Goal: Task Accomplishment & Management: Use online tool/utility

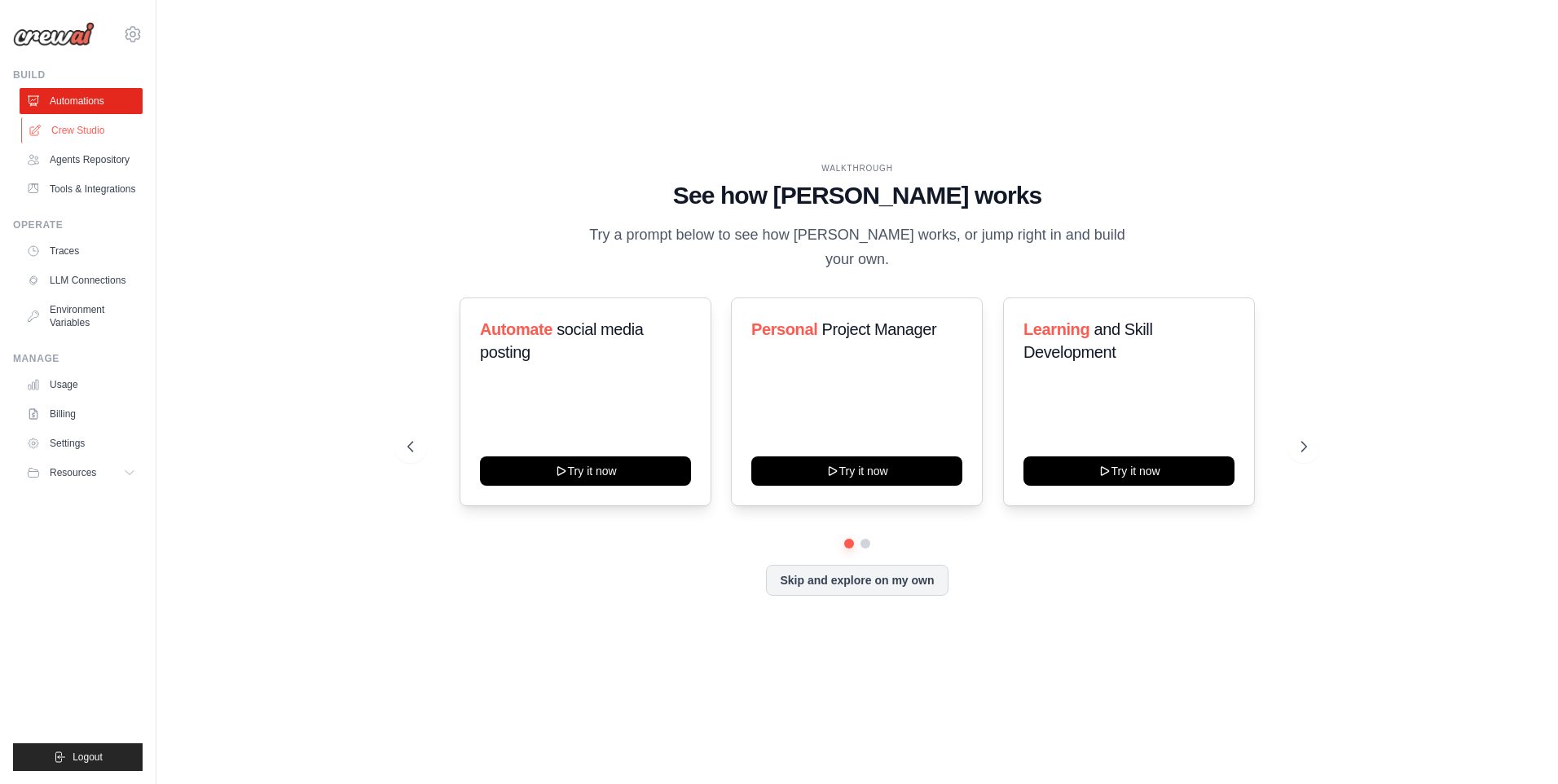
click at [93, 136] on link "Crew Studio" at bounding box center [82, 131] width 123 height 26
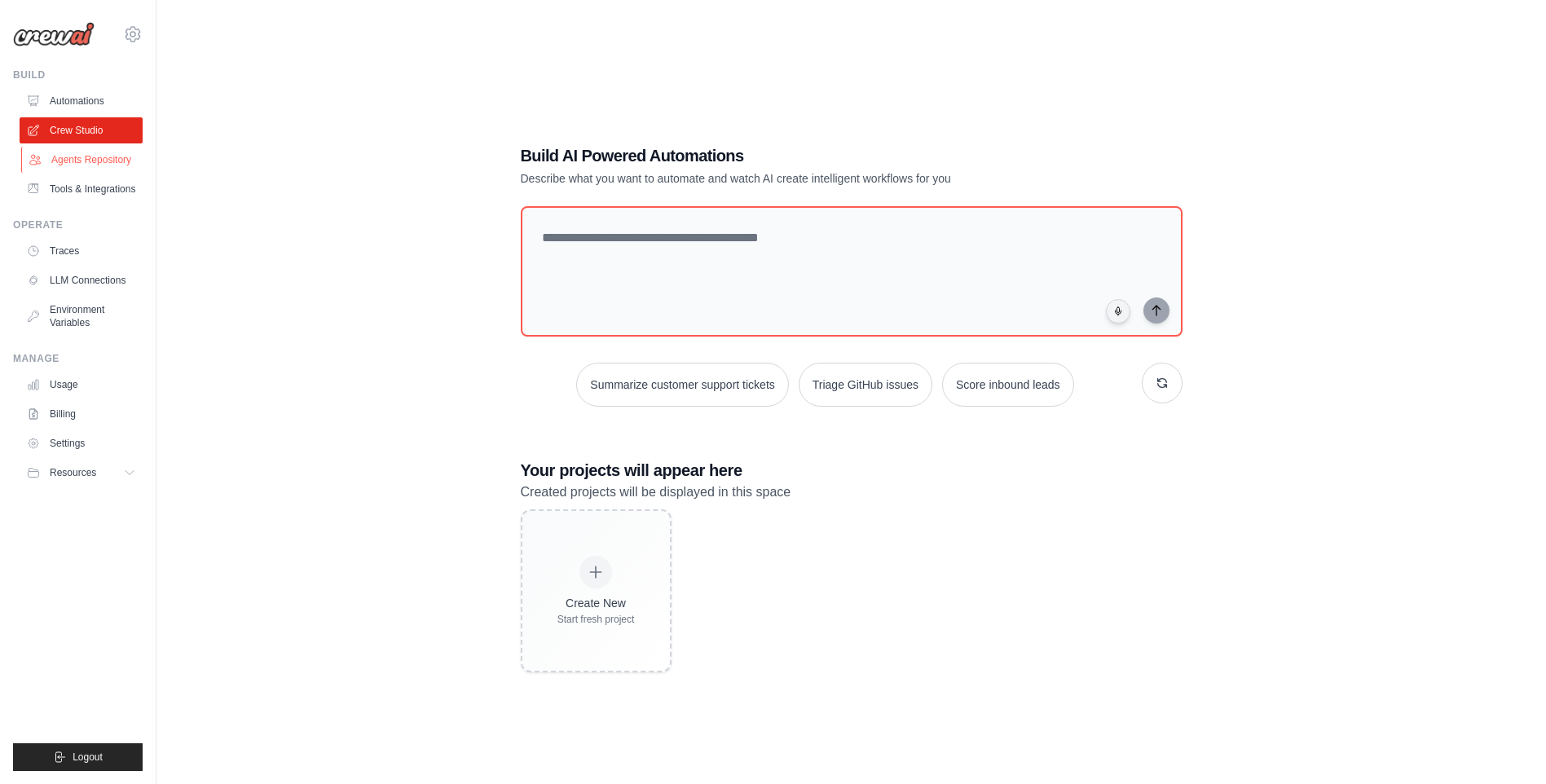
click at [89, 165] on link "Agents Repository" at bounding box center [82, 160] width 123 height 26
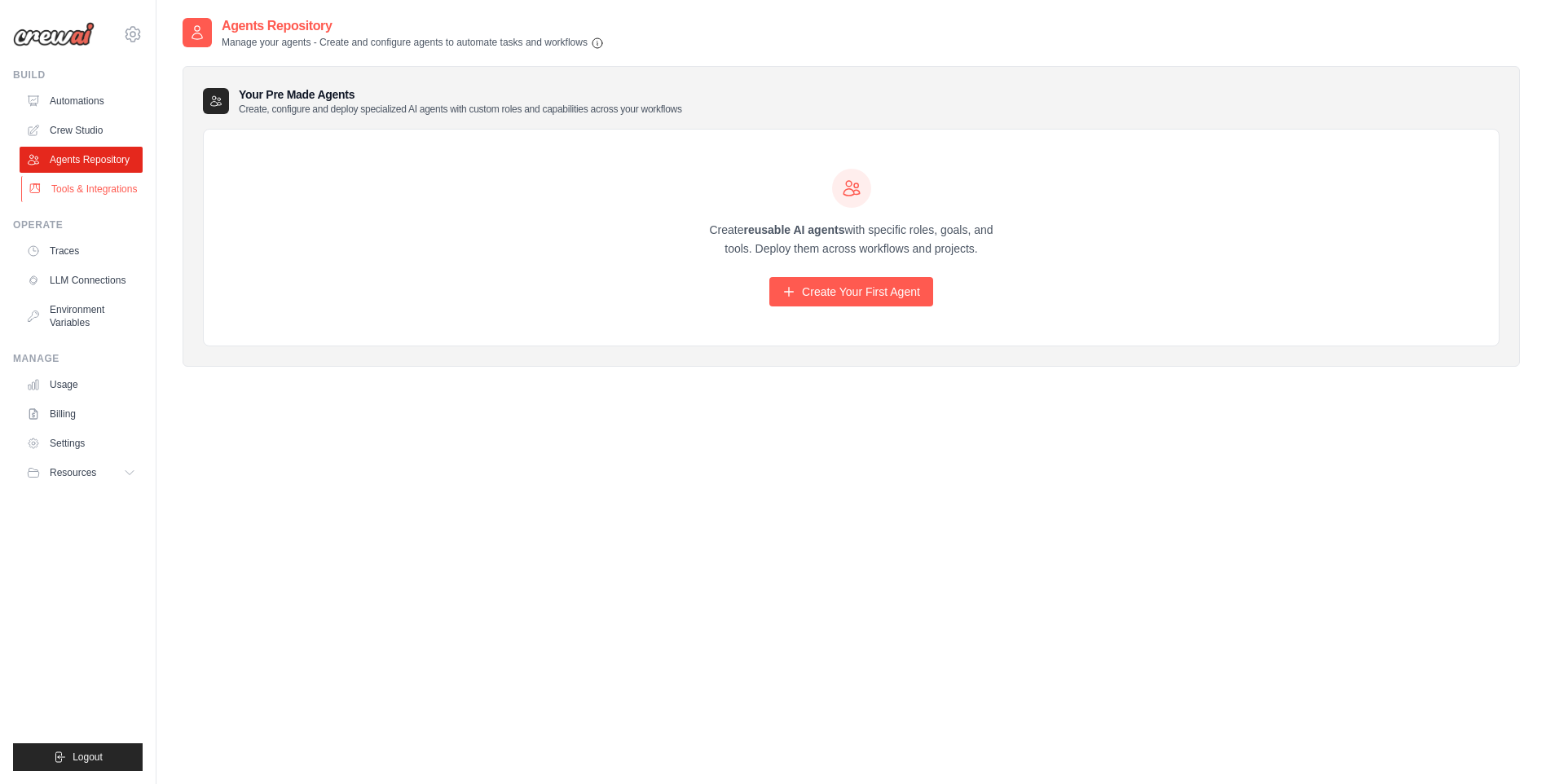
click at [130, 185] on link "Tools & Integrations" at bounding box center [82, 189] width 123 height 26
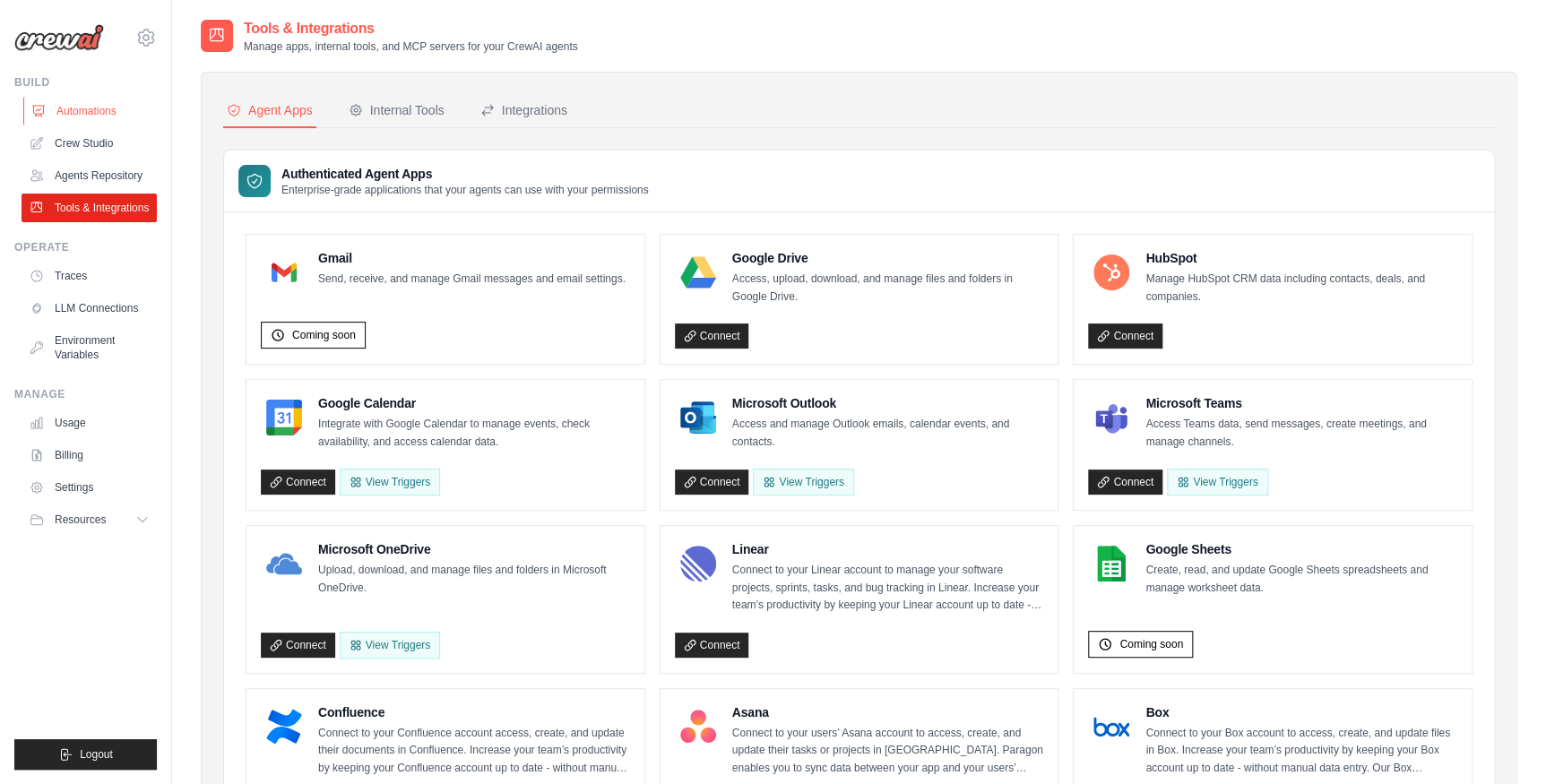
click at [66, 111] on link "Automations" at bounding box center [91, 111] width 135 height 29
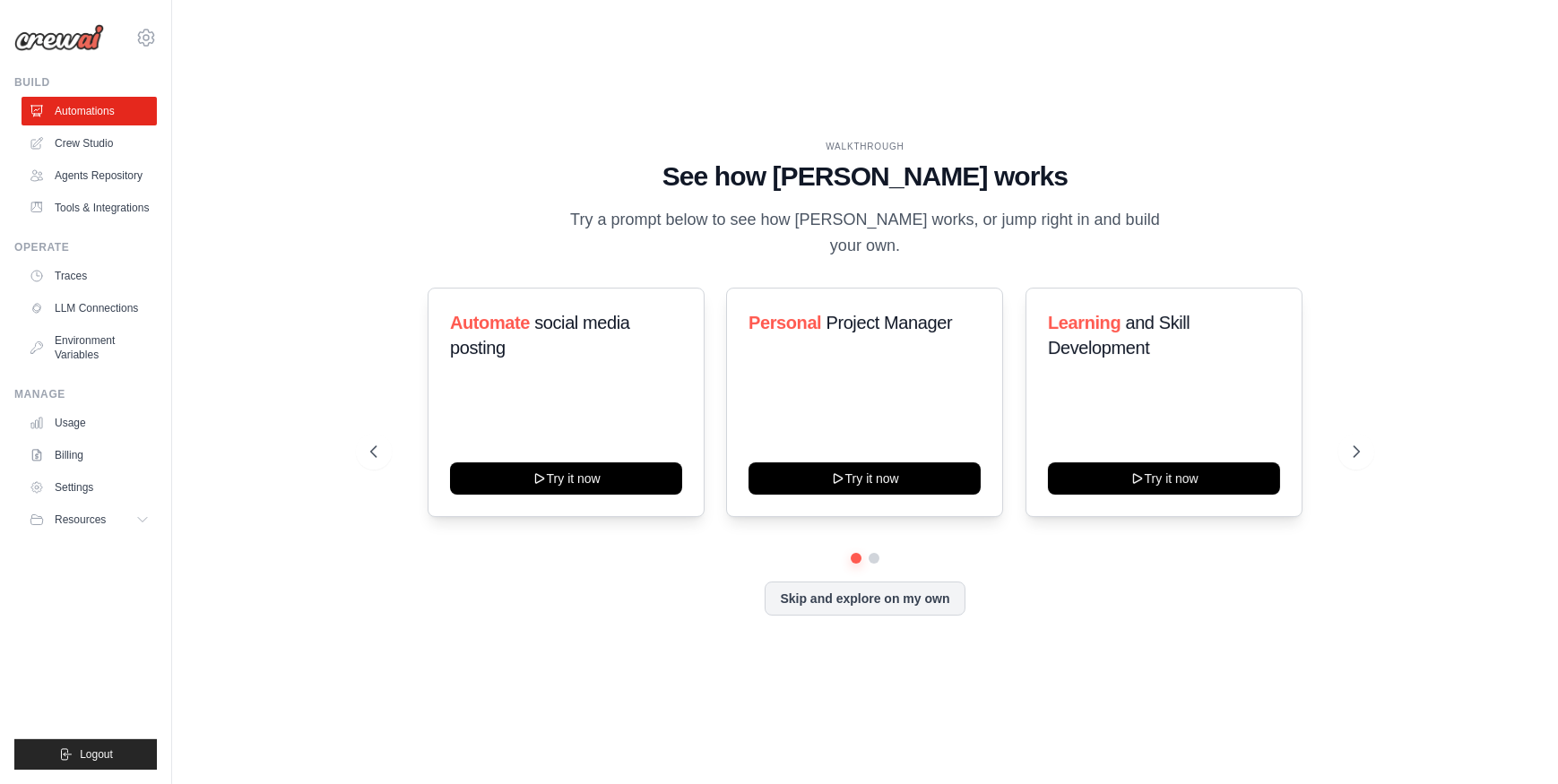
click at [65, 125] on ul "Automations Crew Studio Agents Repository Tools & Integrations" at bounding box center [89, 159] width 135 height 125
click at [68, 136] on link "Crew Studio" at bounding box center [91, 144] width 135 height 29
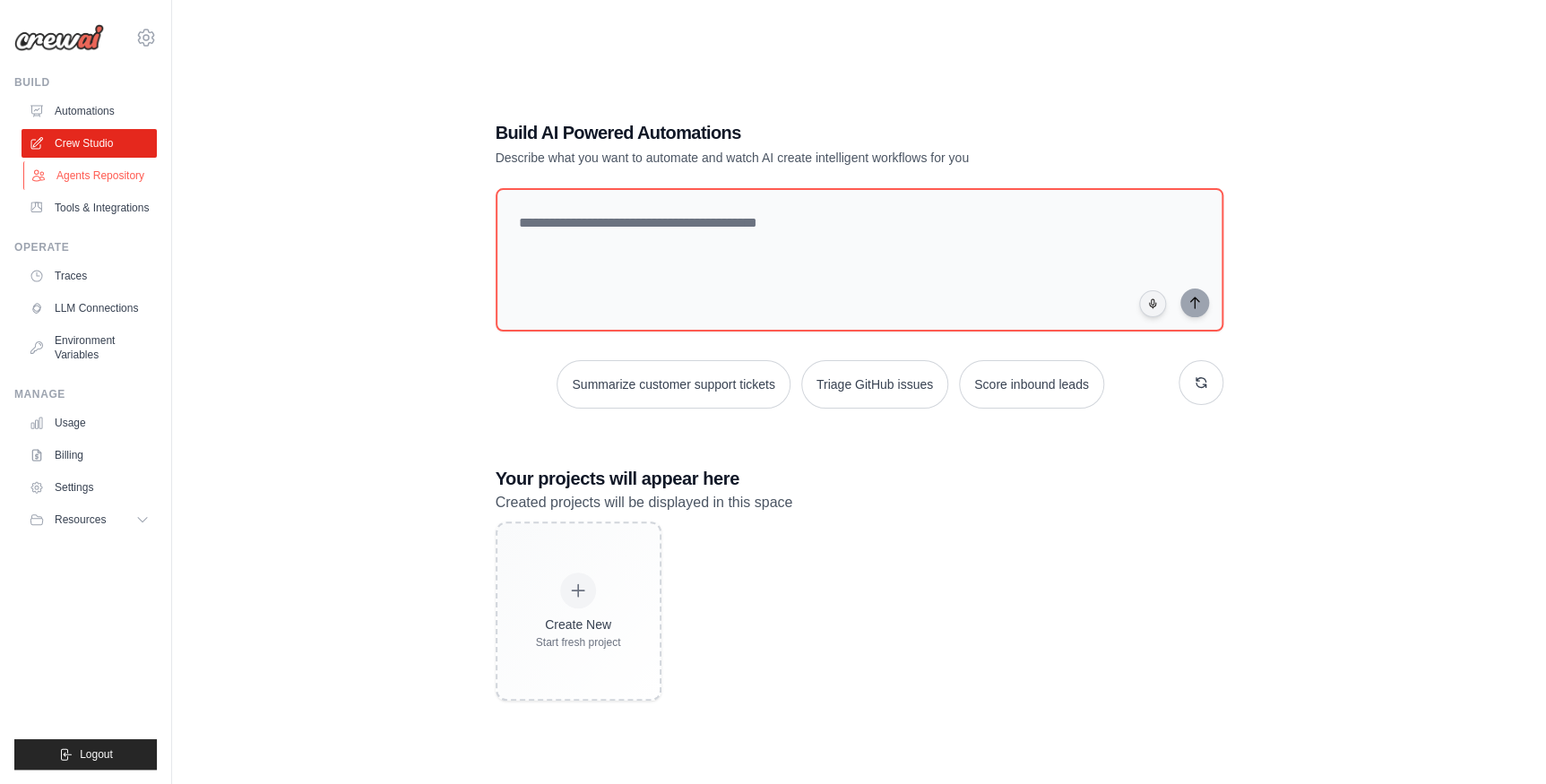
click at [82, 175] on link "Agents Repository" at bounding box center [91, 176] width 135 height 29
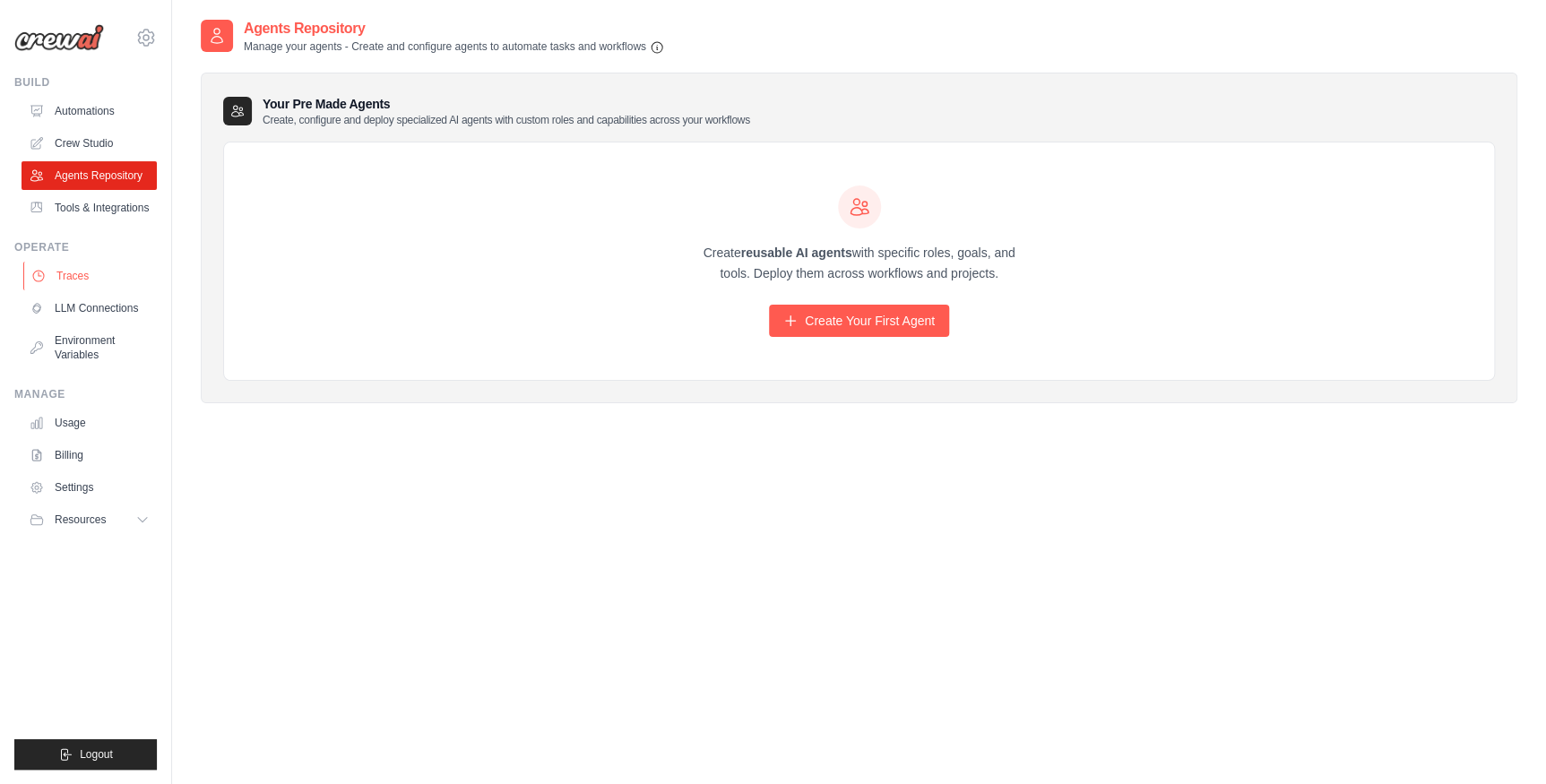
click at [80, 272] on link "Traces" at bounding box center [91, 276] width 135 height 29
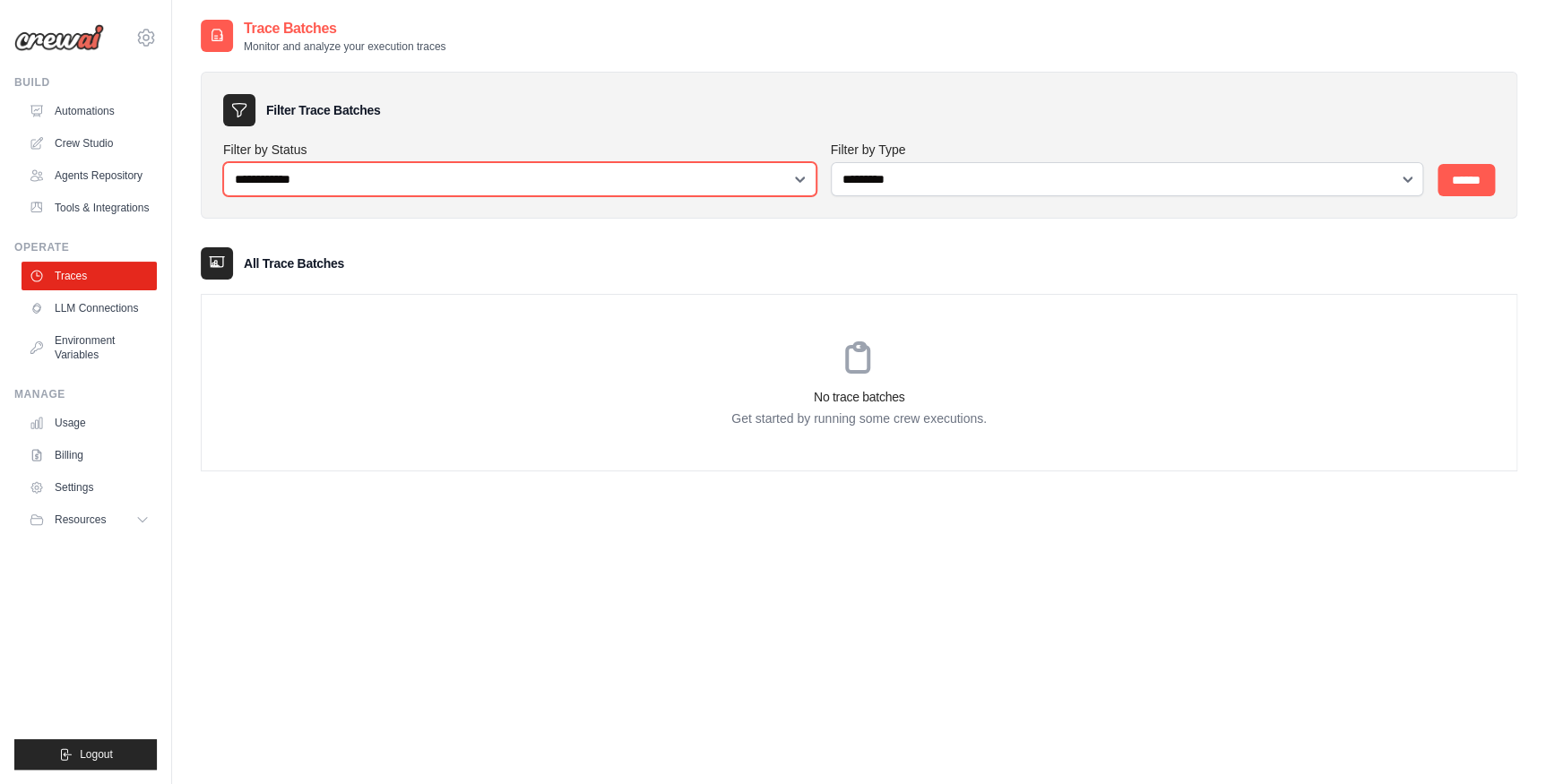
click at [346, 166] on select "**********" at bounding box center [519, 178] width 593 height 34
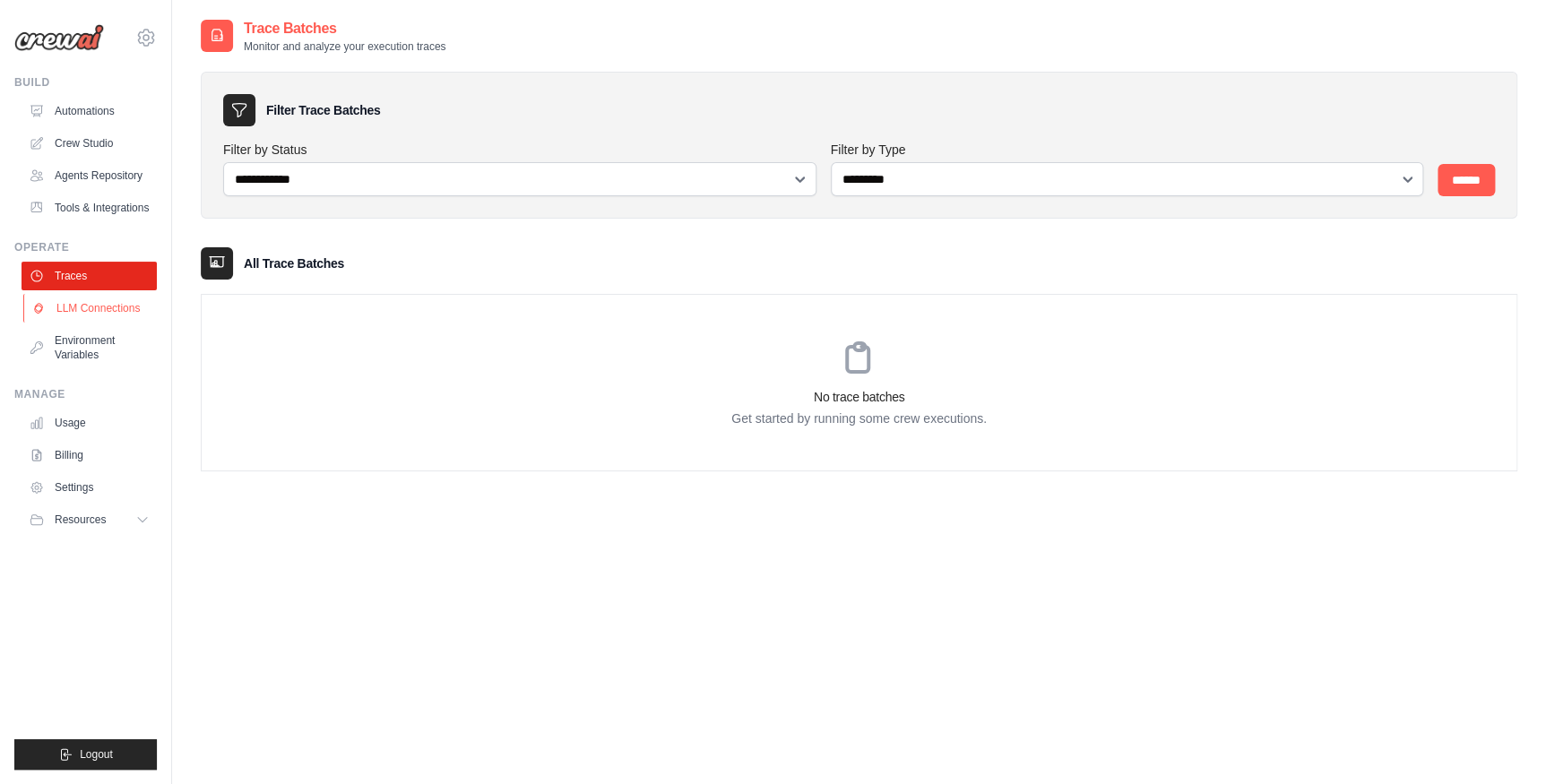
click at [126, 307] on link "LLM Connections" at bounding box center [91, 309] width 135 height 29
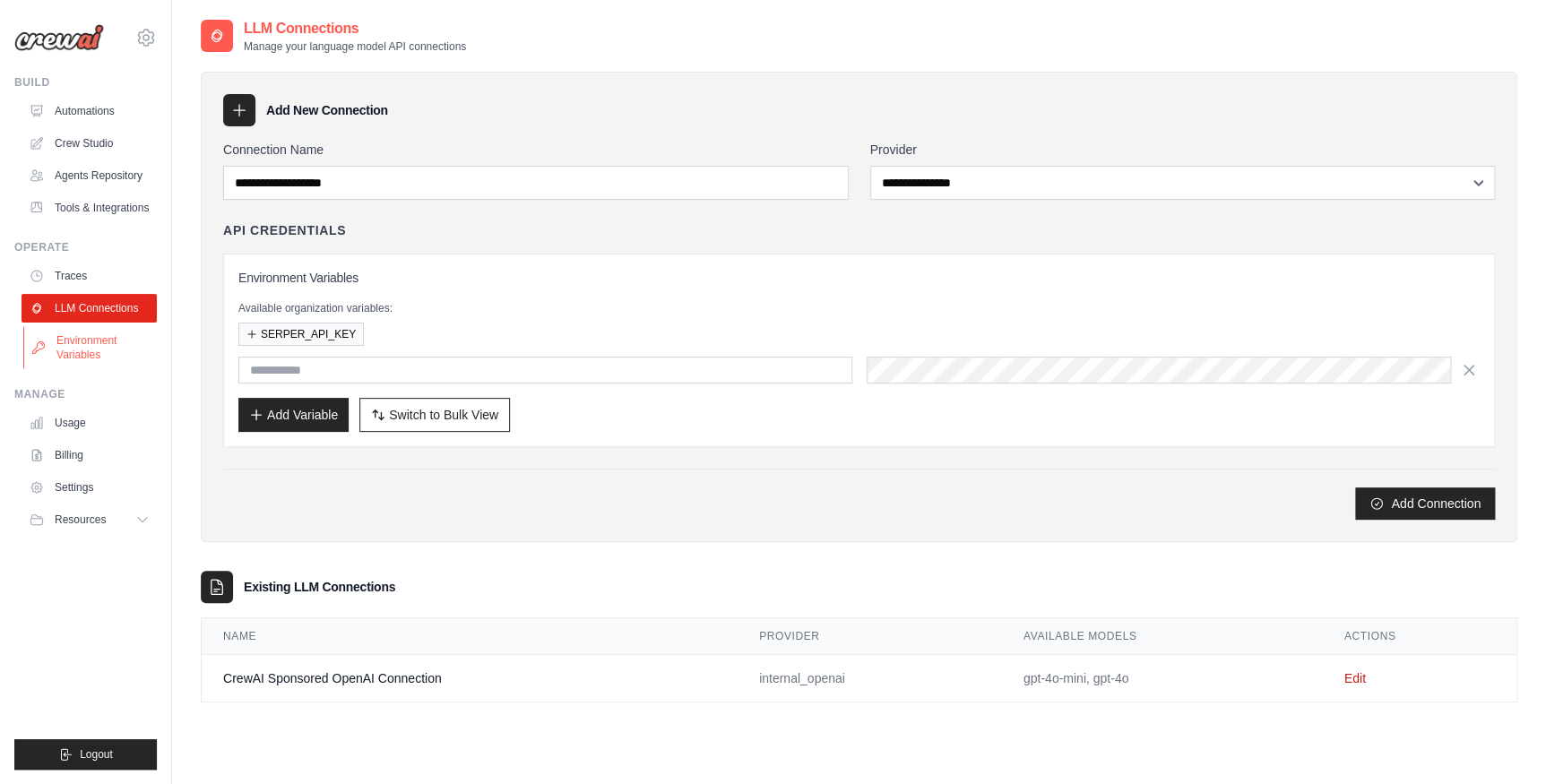
click at [116, 354] on link "Environment Variables" at bounding box center [91, 347] width 135 height 43
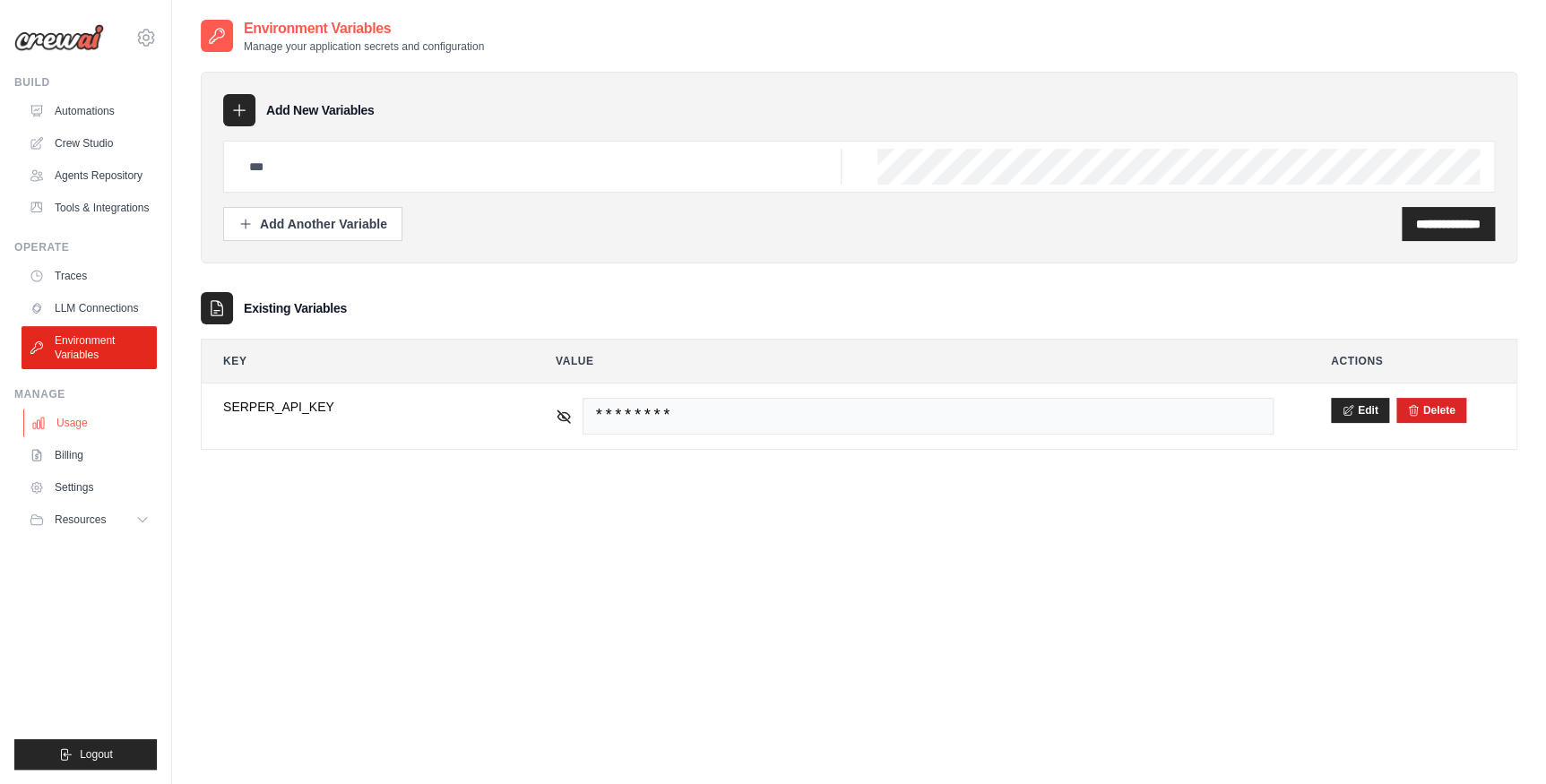
click at [67, 420] on link "Usage" at bounding box center [91, 423] width 135 height 29
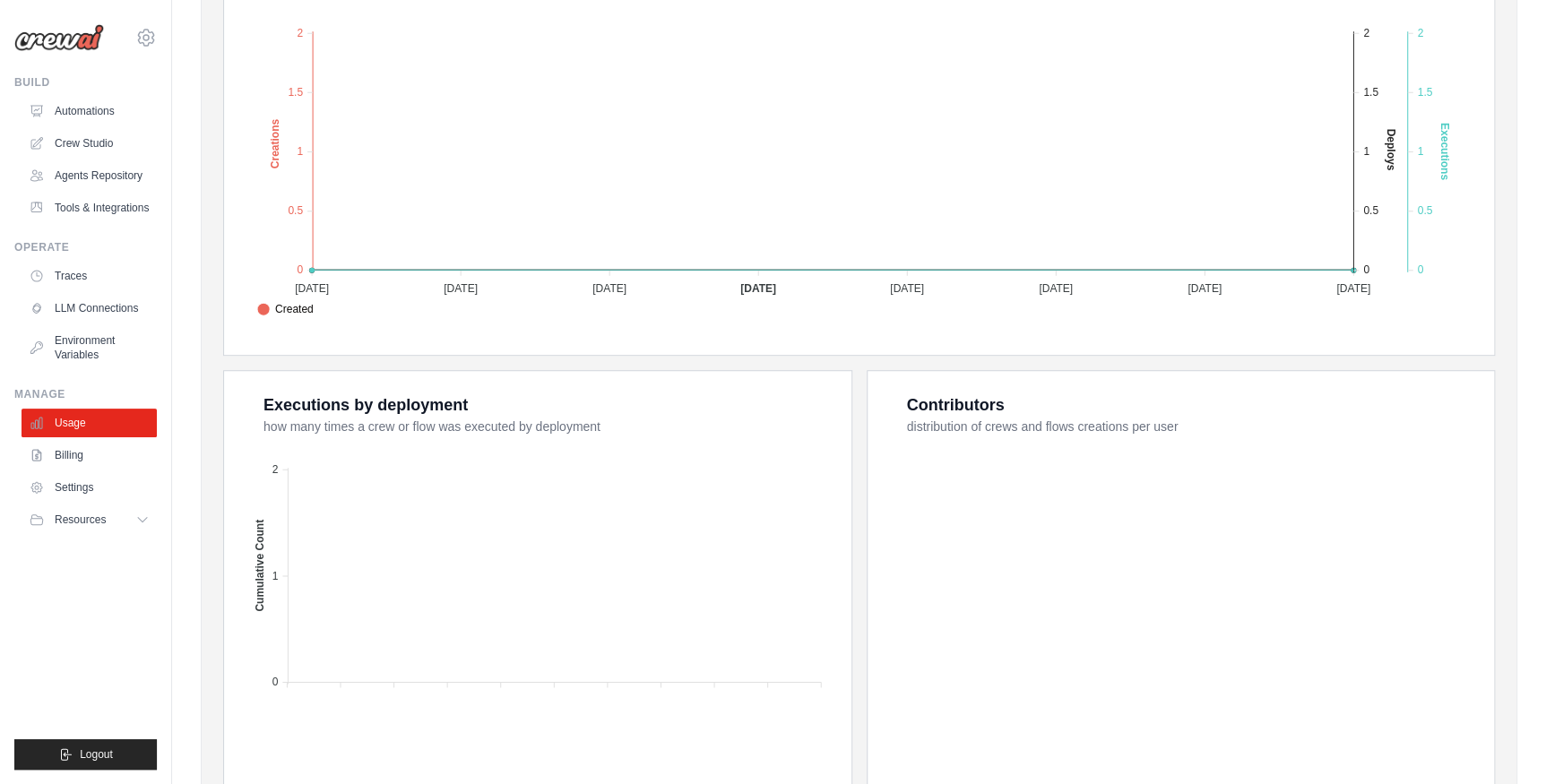
scroll to position [514, 0]
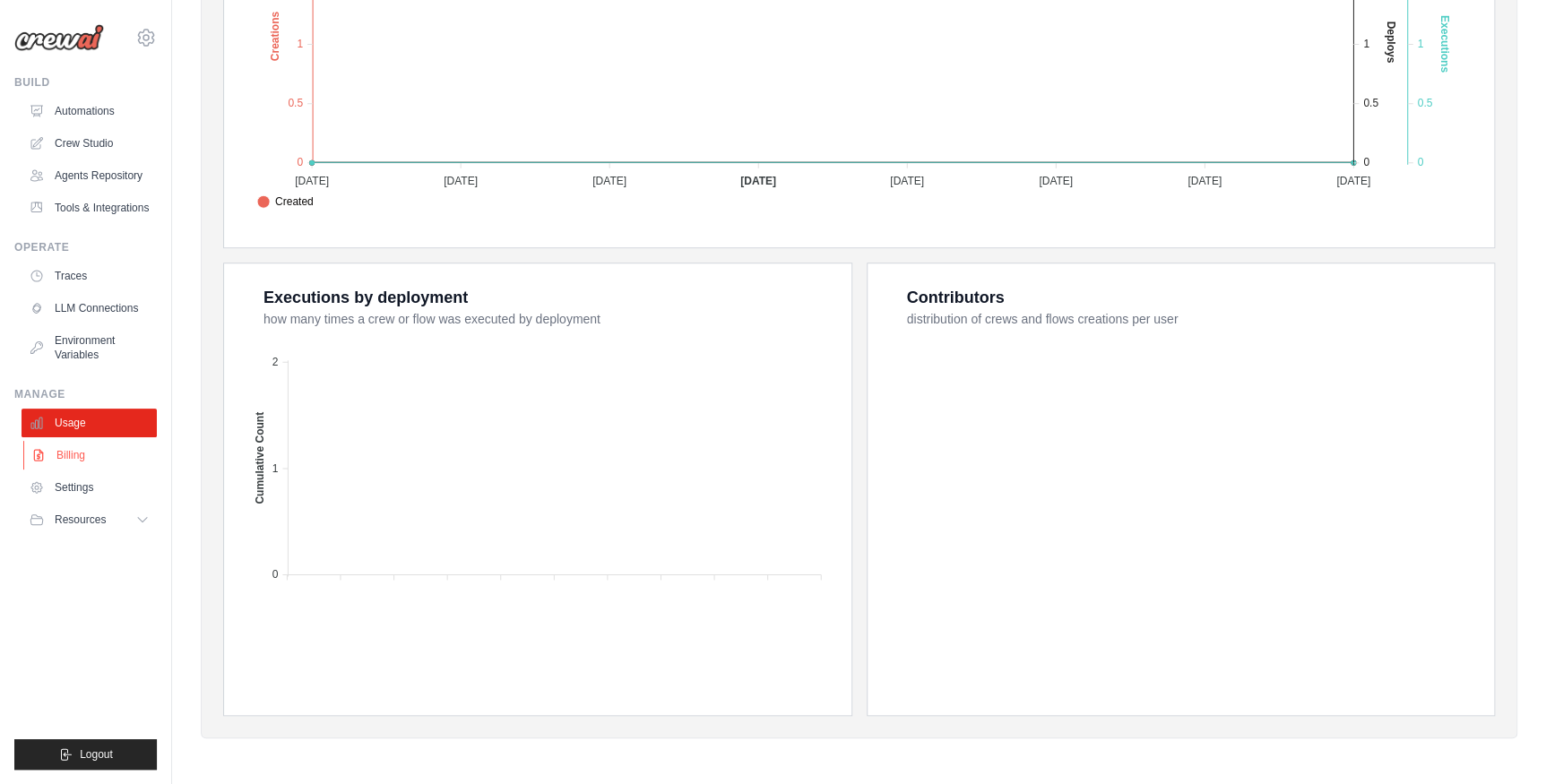
click at [79, 457] on link "Billing" at bounding box center [91, 455] width 135 height 29
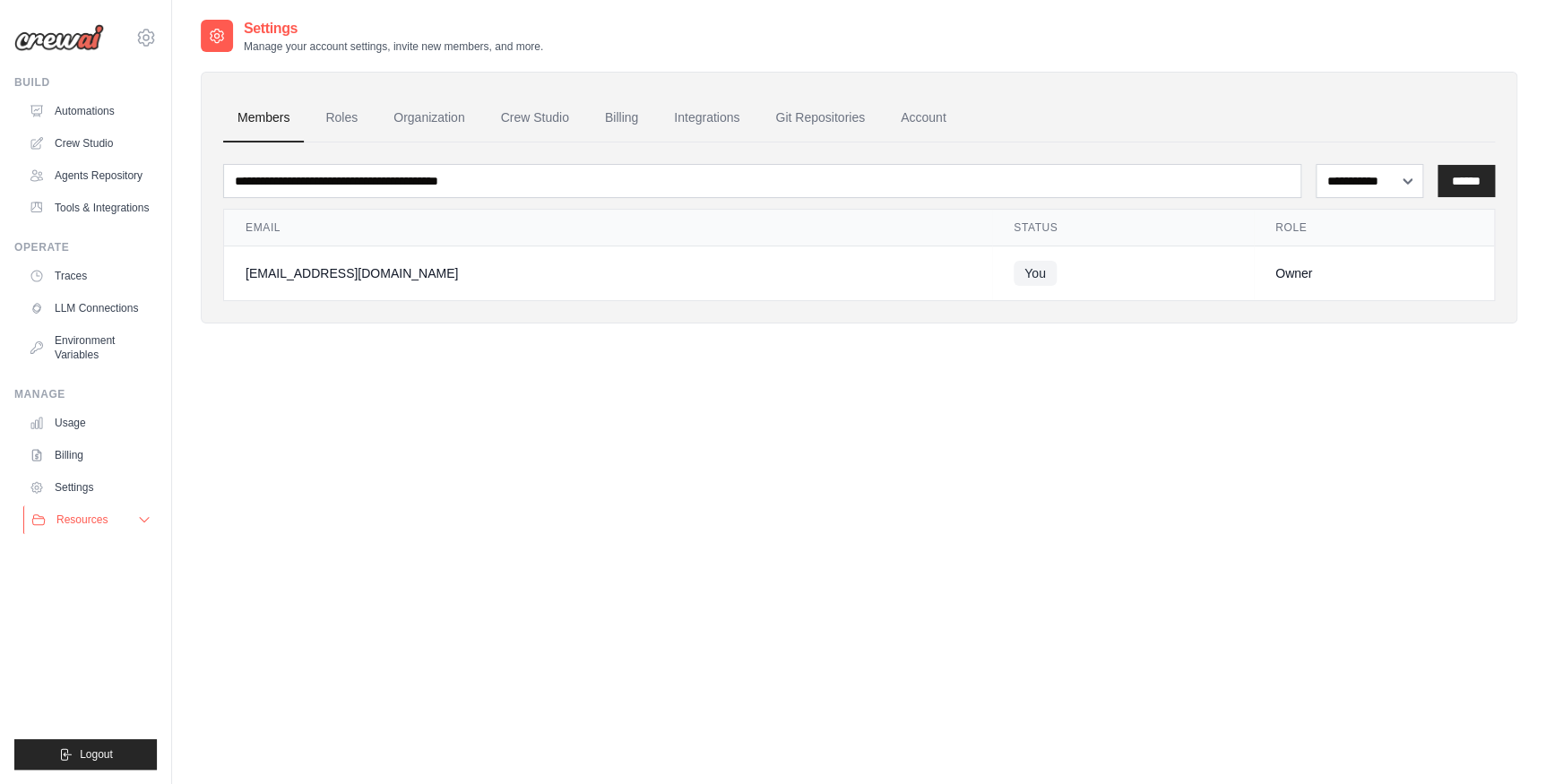
click at [79, 517] on span "Resources" at bounding box center [82, 519] width 51 height 14
click at [107, 115] on link "Automations" at bounding box center [91, 111] width 135 height 29
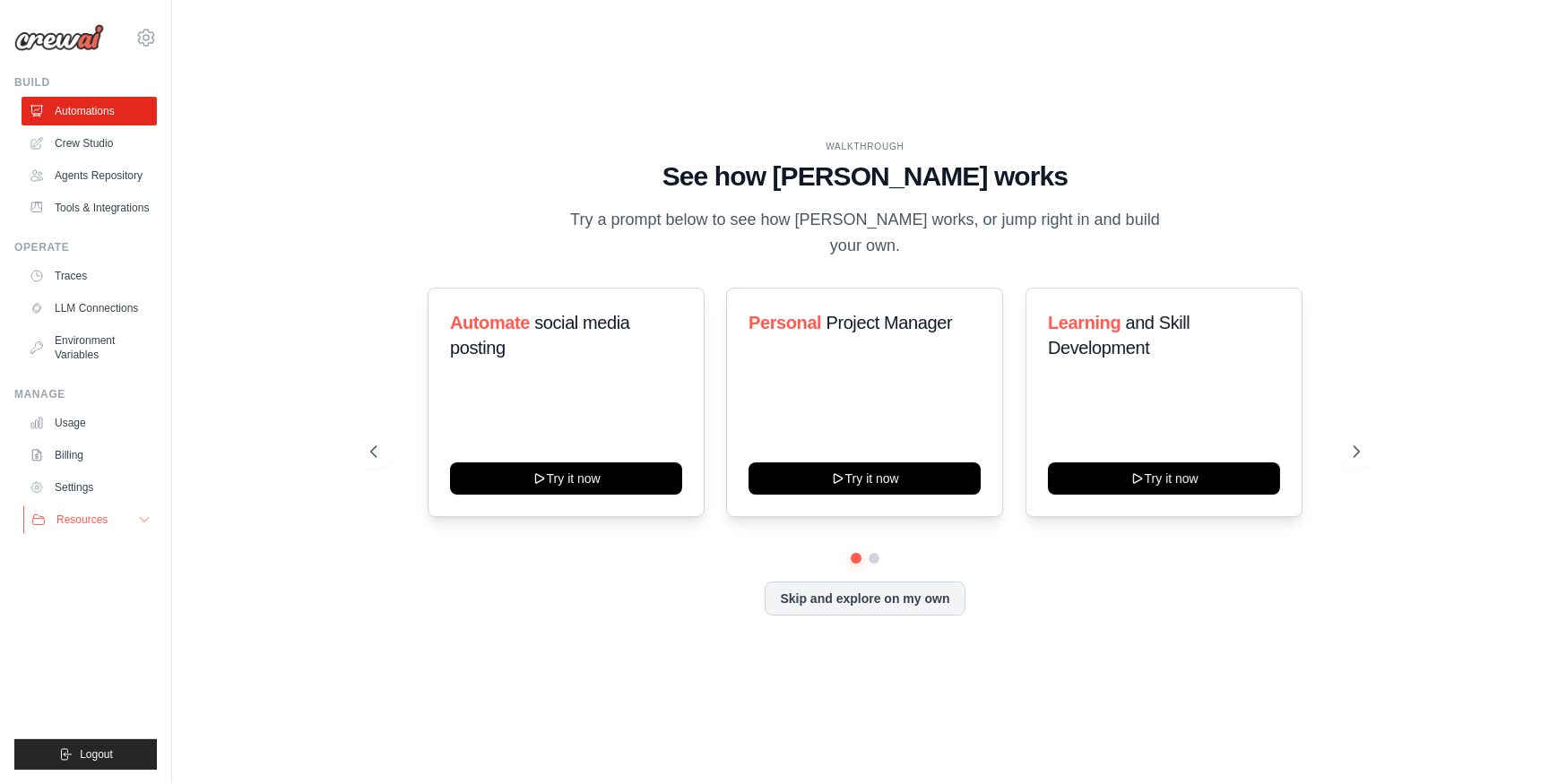
click at [76, 514] on span "Resources" at bounding box center [82, 519] width 51 height 14
click at [71, 510] on button "Resources" at bounding box center [91, 520] width 135 height 29
click at [76, 519] on span "Resources" at bounding box center [82, 519] width 51 height 14
click at [82, 460] on link "Billing" at bounding box center [91, 455] width 135 height 29
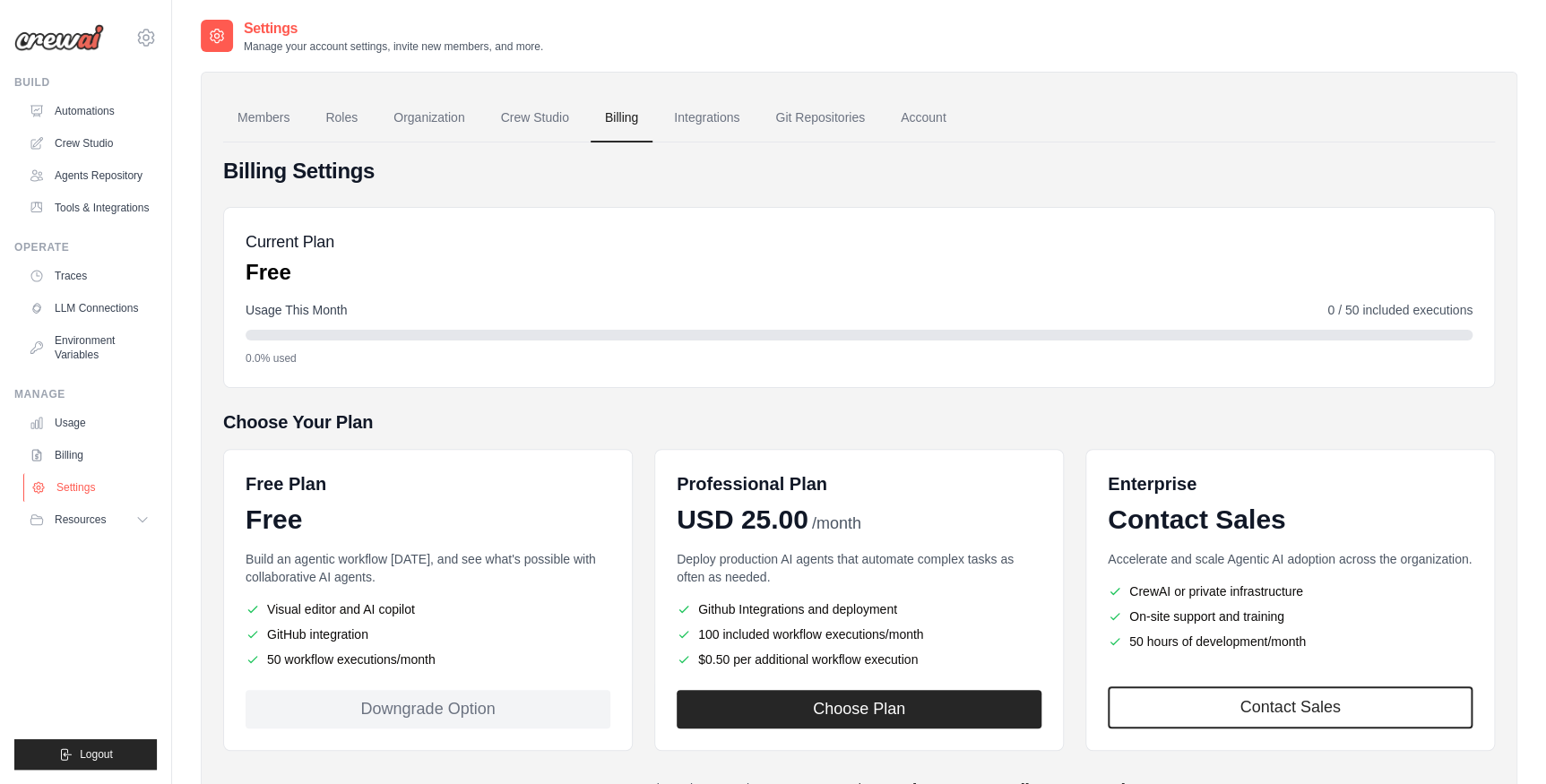
click at [79, 486] on link "Settings" at bounding box center [91, 488] width 135 height 29
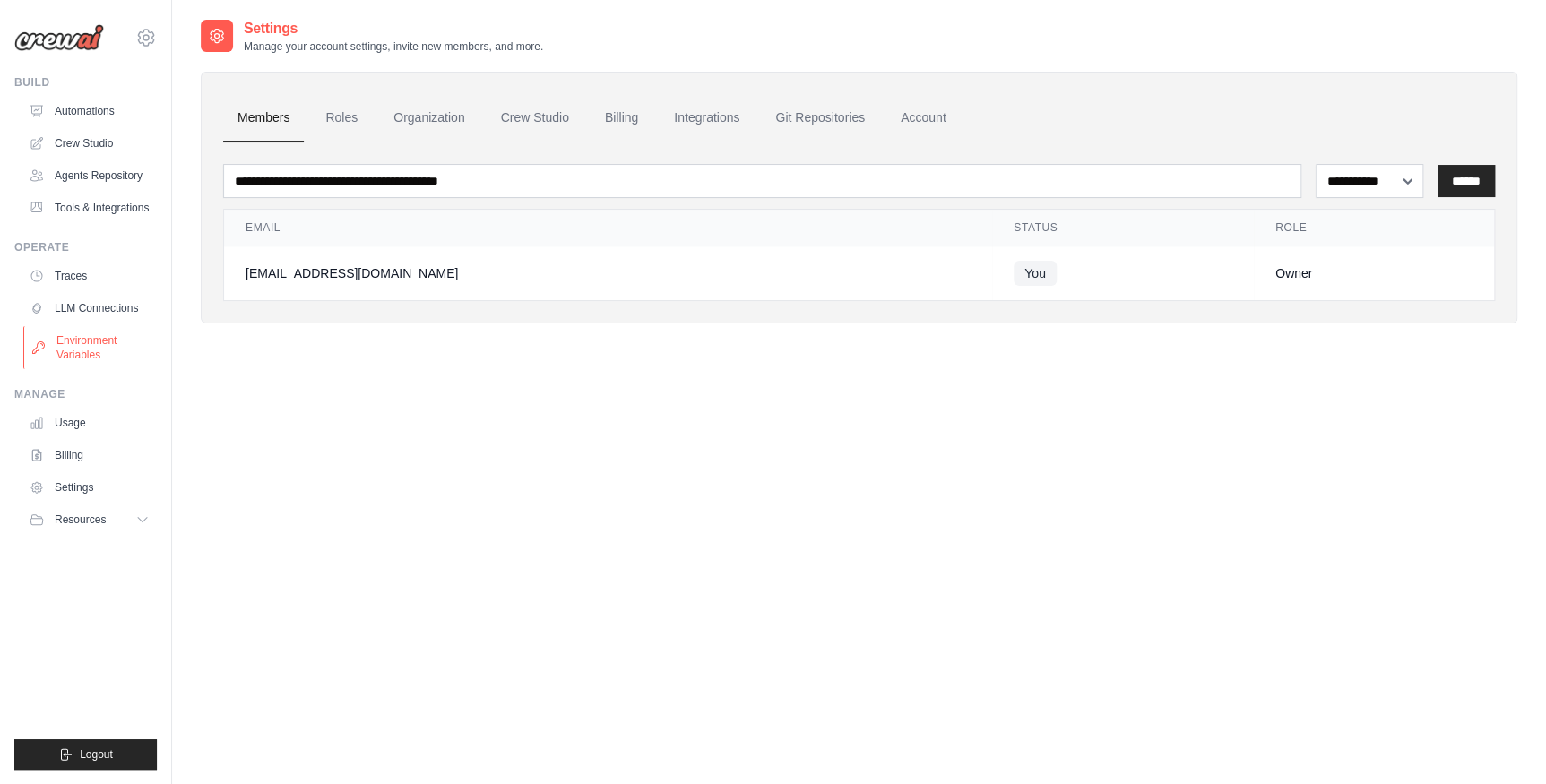
click at [81, 347] on link "Environment Variables" at bounding box center [91, 347] width 135 height 43
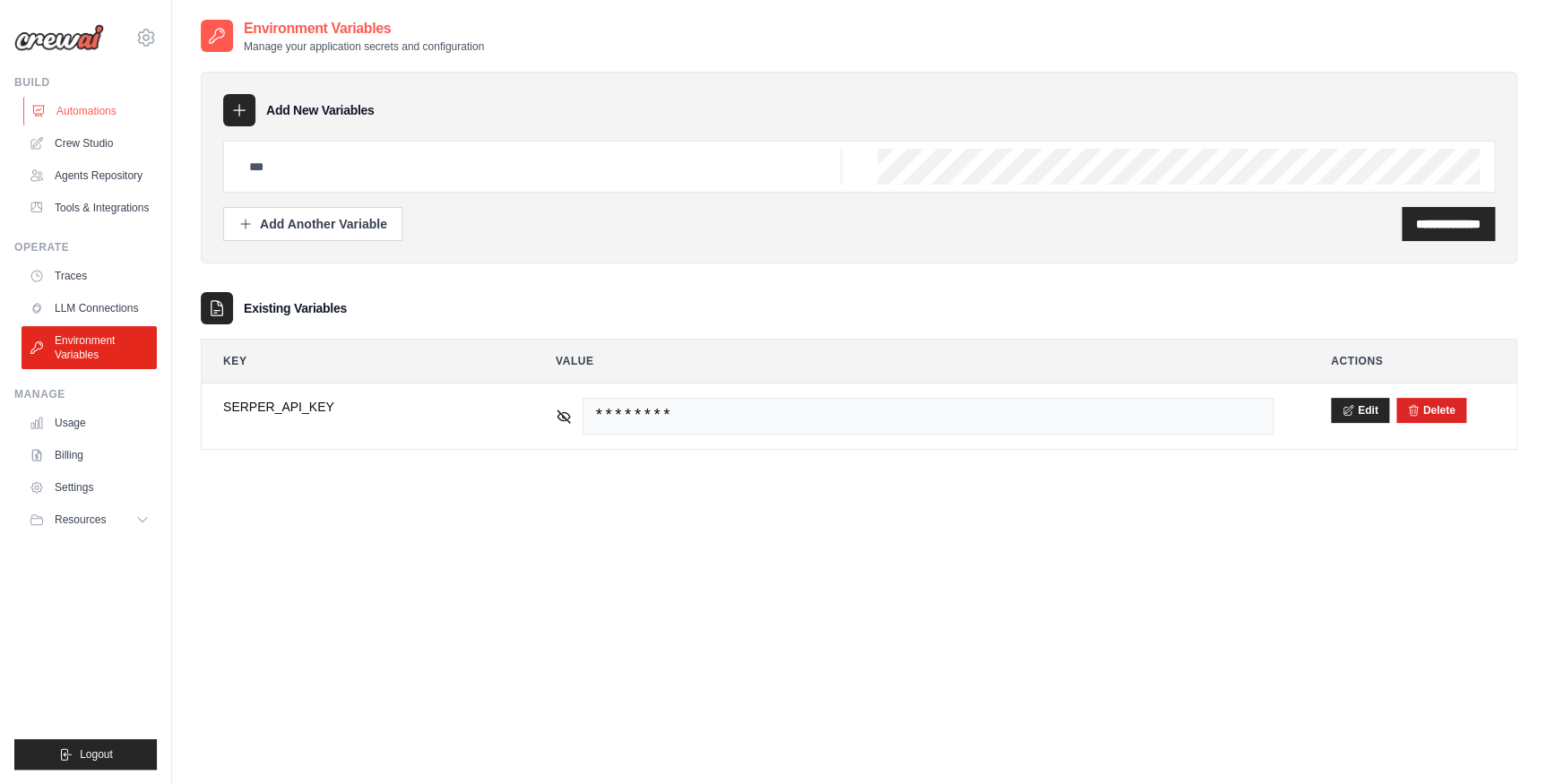
click at [95, 117] on link "Automations" at bounding box center [91, 111] width 135 height 29
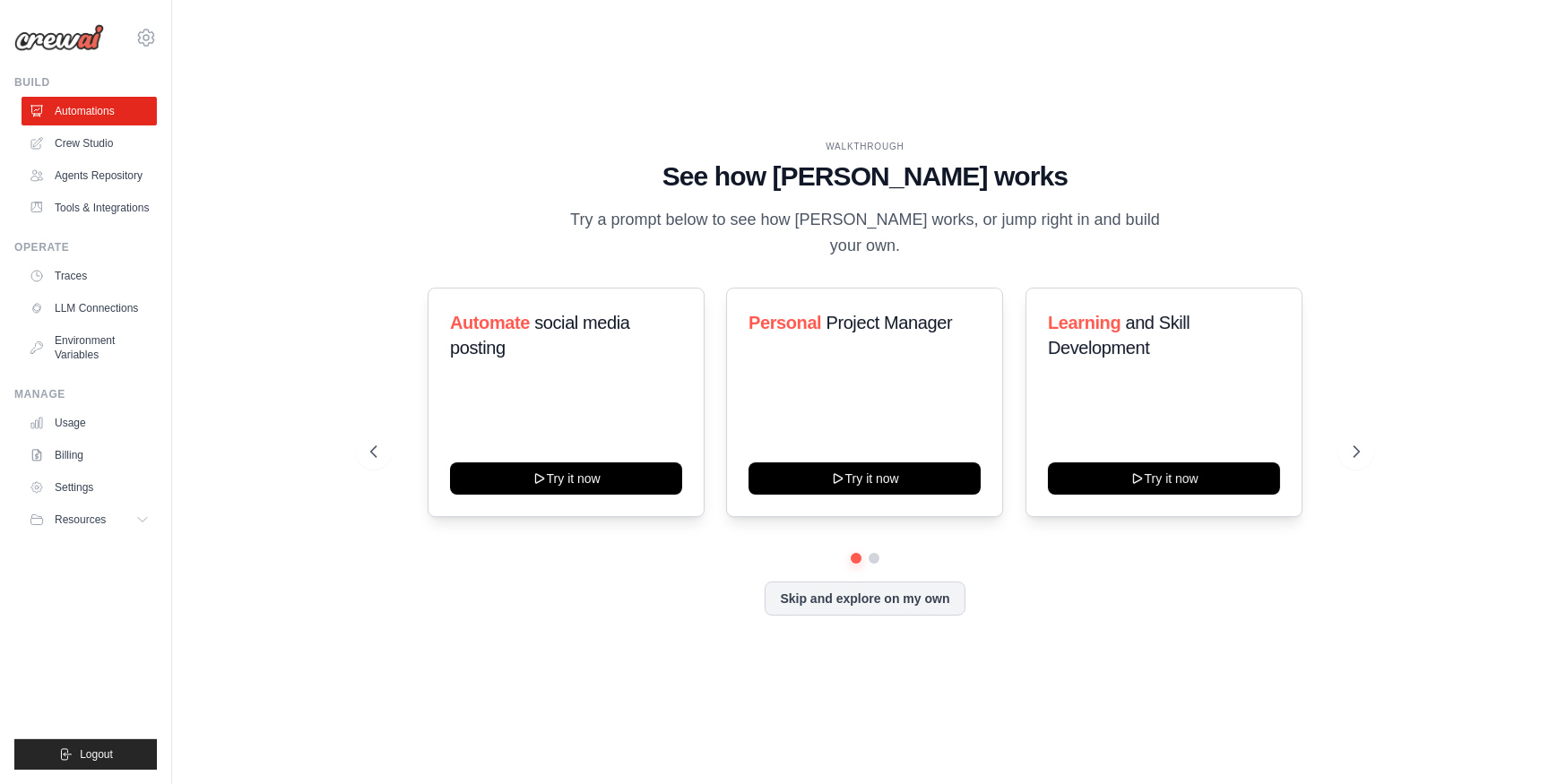
drag, startPoint x: 24, startPoint y: 77, endPoint x: 57, endPoint y: 86, distance: 34.2
click at [57, 86] on div "Build" at bounding box center [86, 82] width 143 height 14
click at [272, 178] on div "WALKTHROUGH See how CrewAI works Try a prompt below to see how CrewAI works, or…" at bounding box center [864, 392] width 1328 height 748
click at [146, 30] on icon at bounding box center [146, 38] width 21 height 21
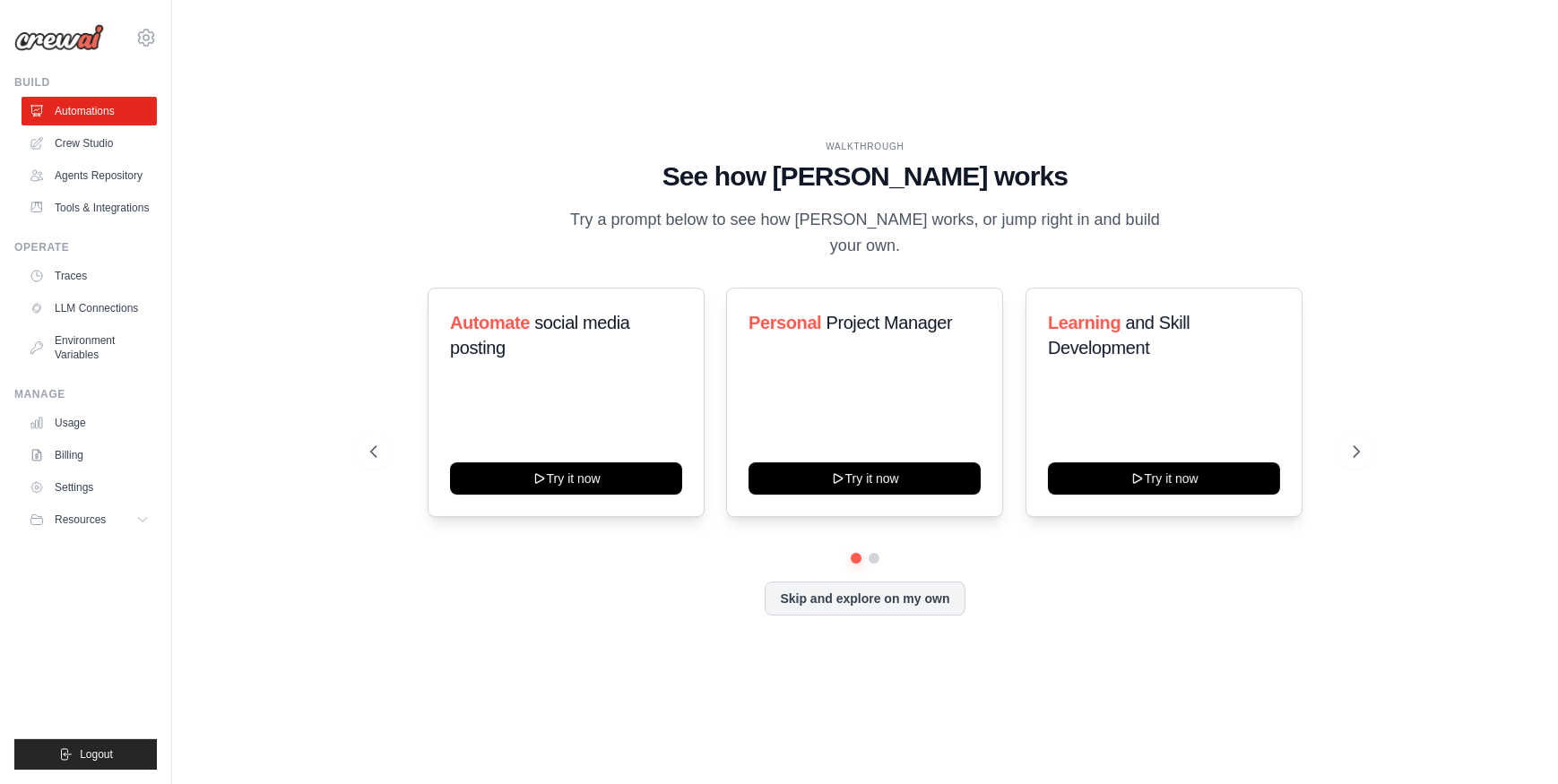
click at [207, 158] on div "WALKTHROUGH See how CrewAI works Try a prompt below to see how CrewAI works, or…" at bounding box center [864, 392] width 1328 height 748
click at [369, 227] on div "WALKTHROUGH See how CrewAI works Try a prompt below to see how CrewAI works, or…" at bounding box center [864, 392] width 1032 height 505
click at [233, 158] on div "WALKTHROUGH See how CrewAI works Try a prompt below to see how CrewAI works, or…" at bounding box center [864, 392] width 1328 height 748
click at [234, 139] on div "WALKTHROUGH See how CrewAI works Try a prompt below to see how CrewAI works, or…" at bounding box center [864, 392] width 1328 height 748
click at [240, 194] on div "WALKTHROUGH See how CrewAI works Try a prompt below to see how CrewAI works, or…" at bounding box center [864, 392] width 1328 height 748
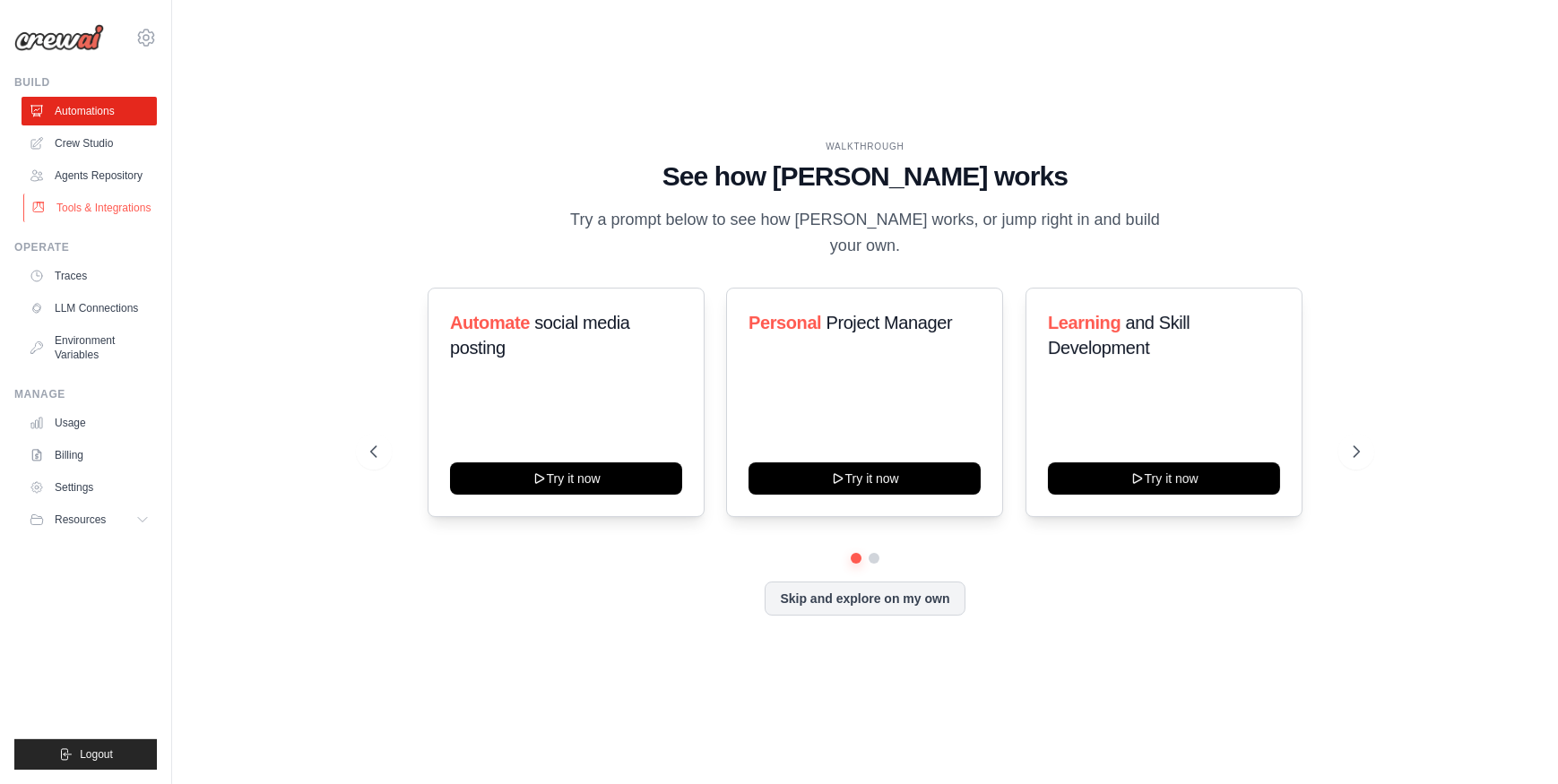
click at [96, 211] on link "Tools & Integrations" at bounding box center [91, 208] width 135 height 29
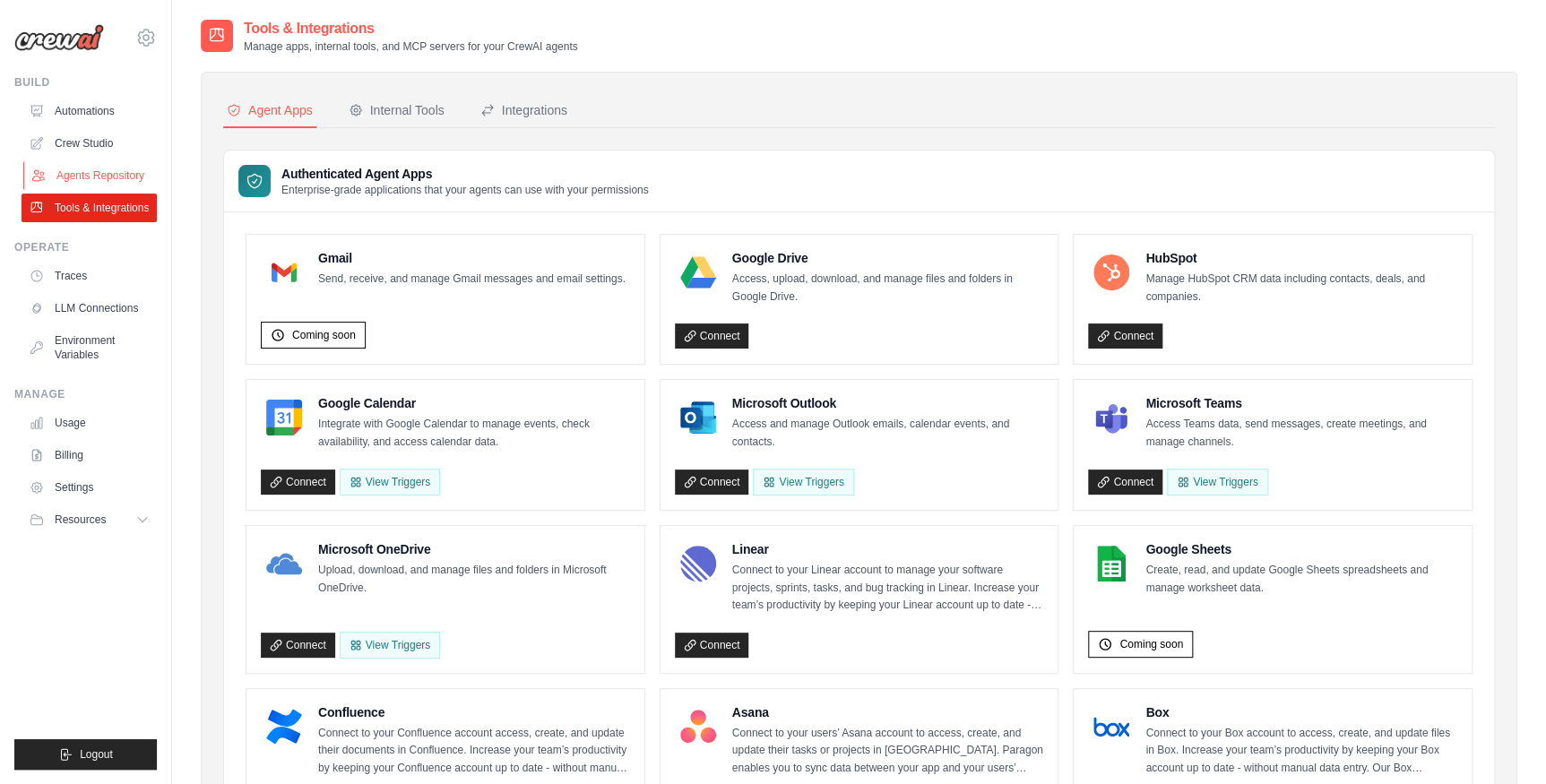
click at [94, 179] on link "Agents Repository" at bounding box center [91, 176] width 135 height 29
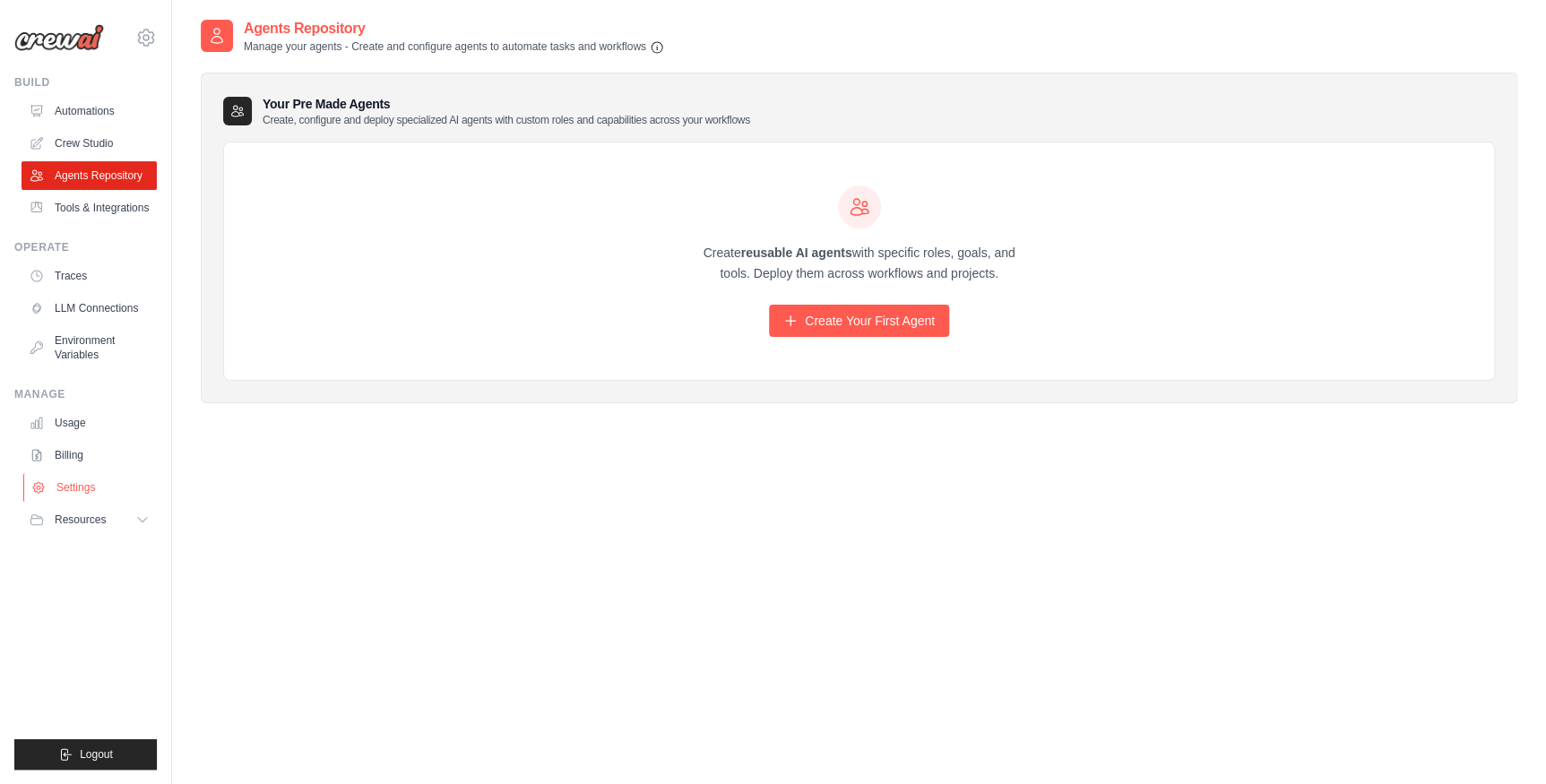
click at [111, 488] on link "Settings" at bounding box center [91, 488] width 135 height 29
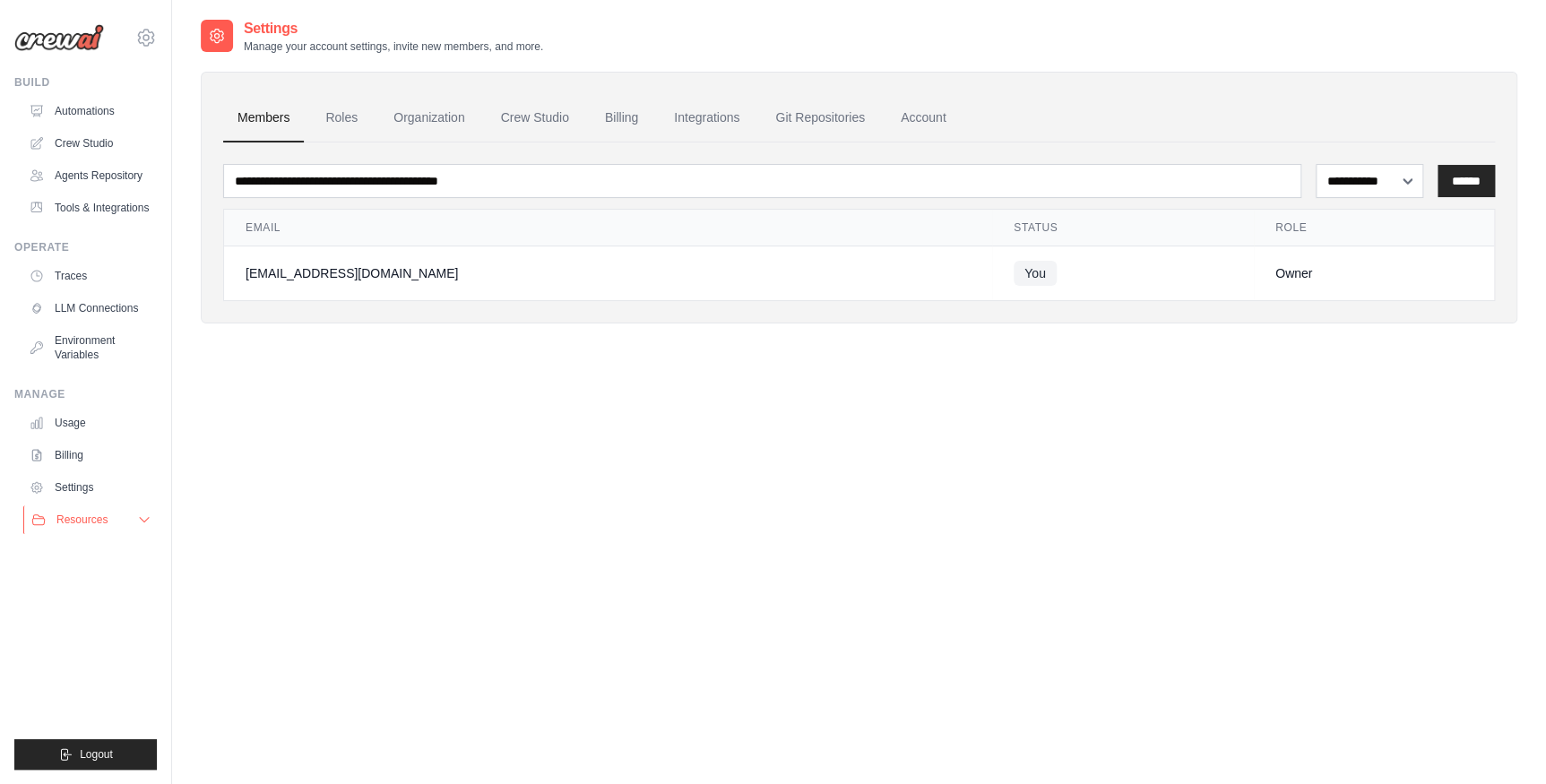
click at [96, 524] on span "Resources" at bounding box center [82, 519] width 51 height 14
click at [103, 355] on link "Environment Variables" at bounding box center [91, 347] width 135 height 43
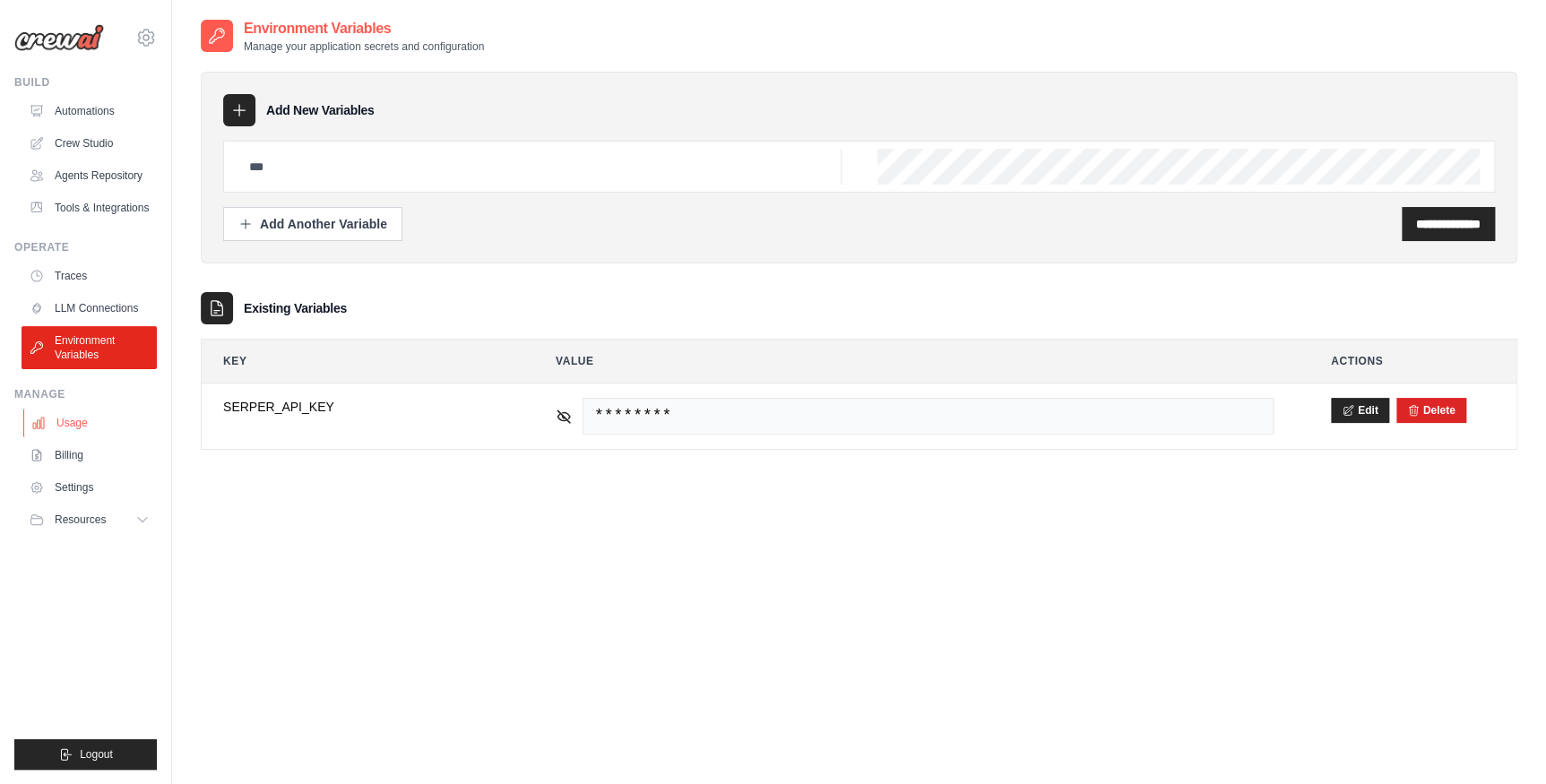
click at [128, 422] on link "Usage" at bounding box center [91, 423] width 135 height 29
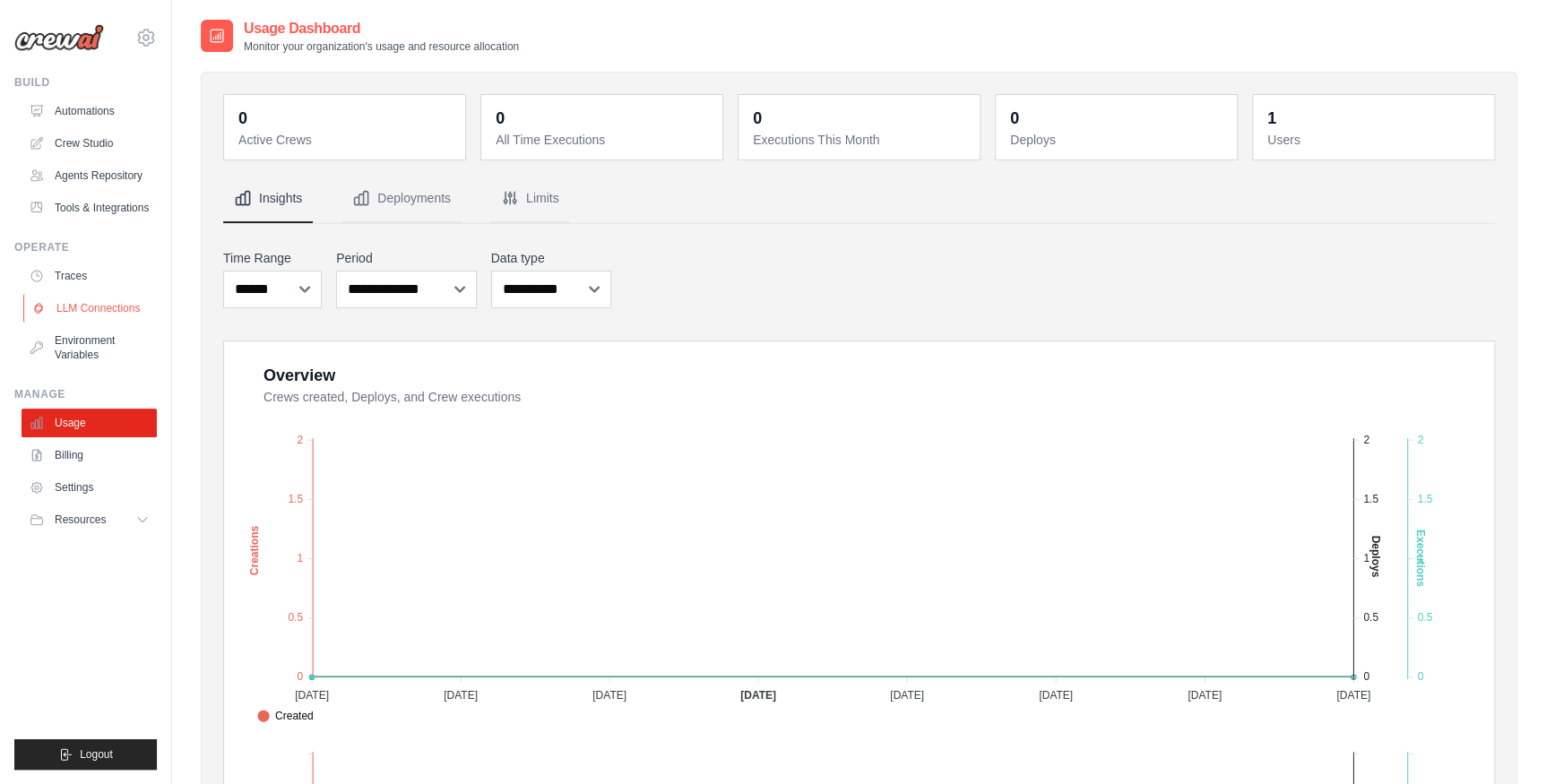
click at [106, 310] on link "LLM Connections" at bounding box center [91, 309] width 135 height 29
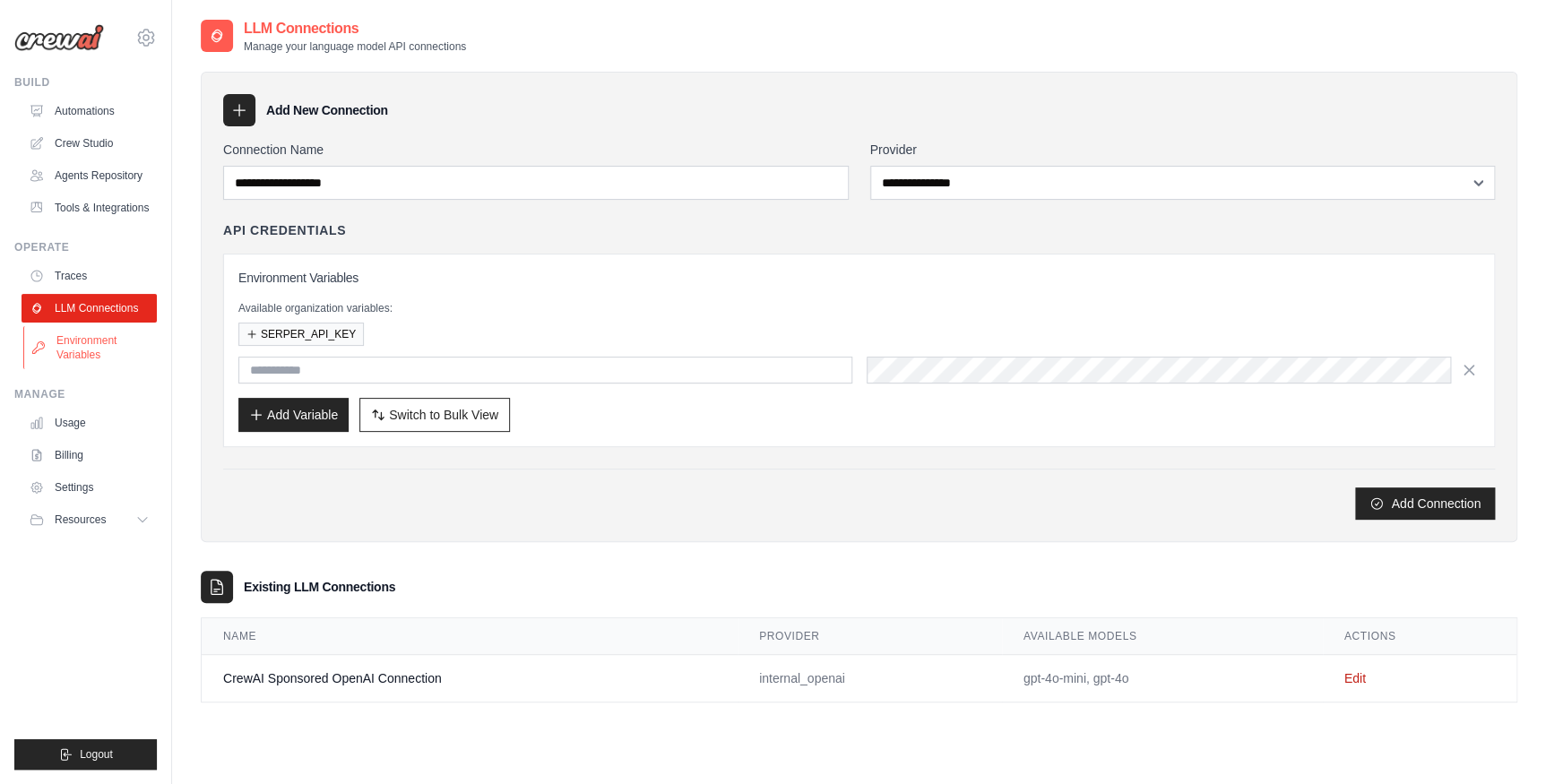
click at [81, 351] on link "Environment Variables" at bounding box center [91, 347] width 135 height 43
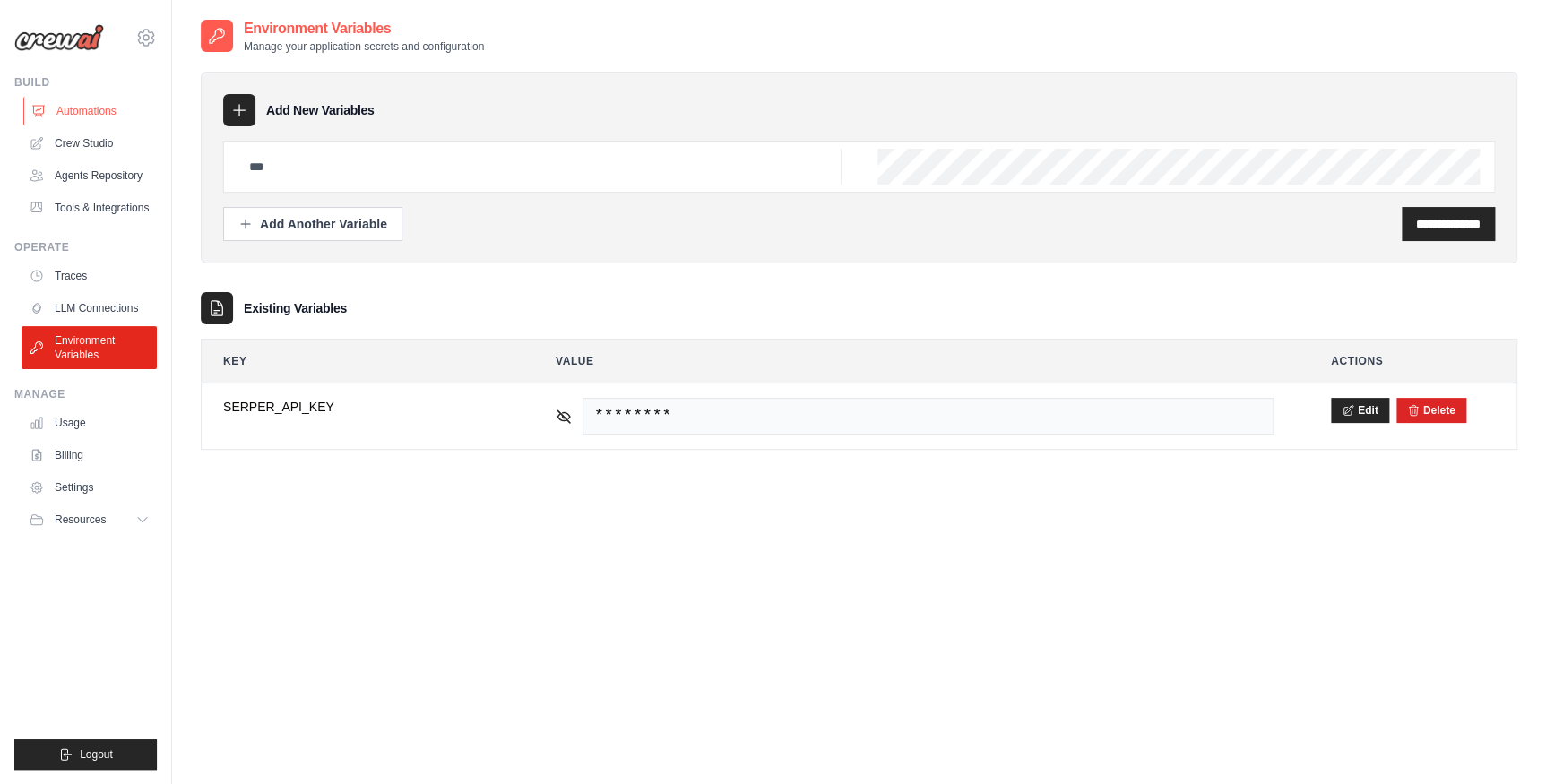
click at [110, 124] on link "Automations" at bounding box center [91, 111] width 135 height 29
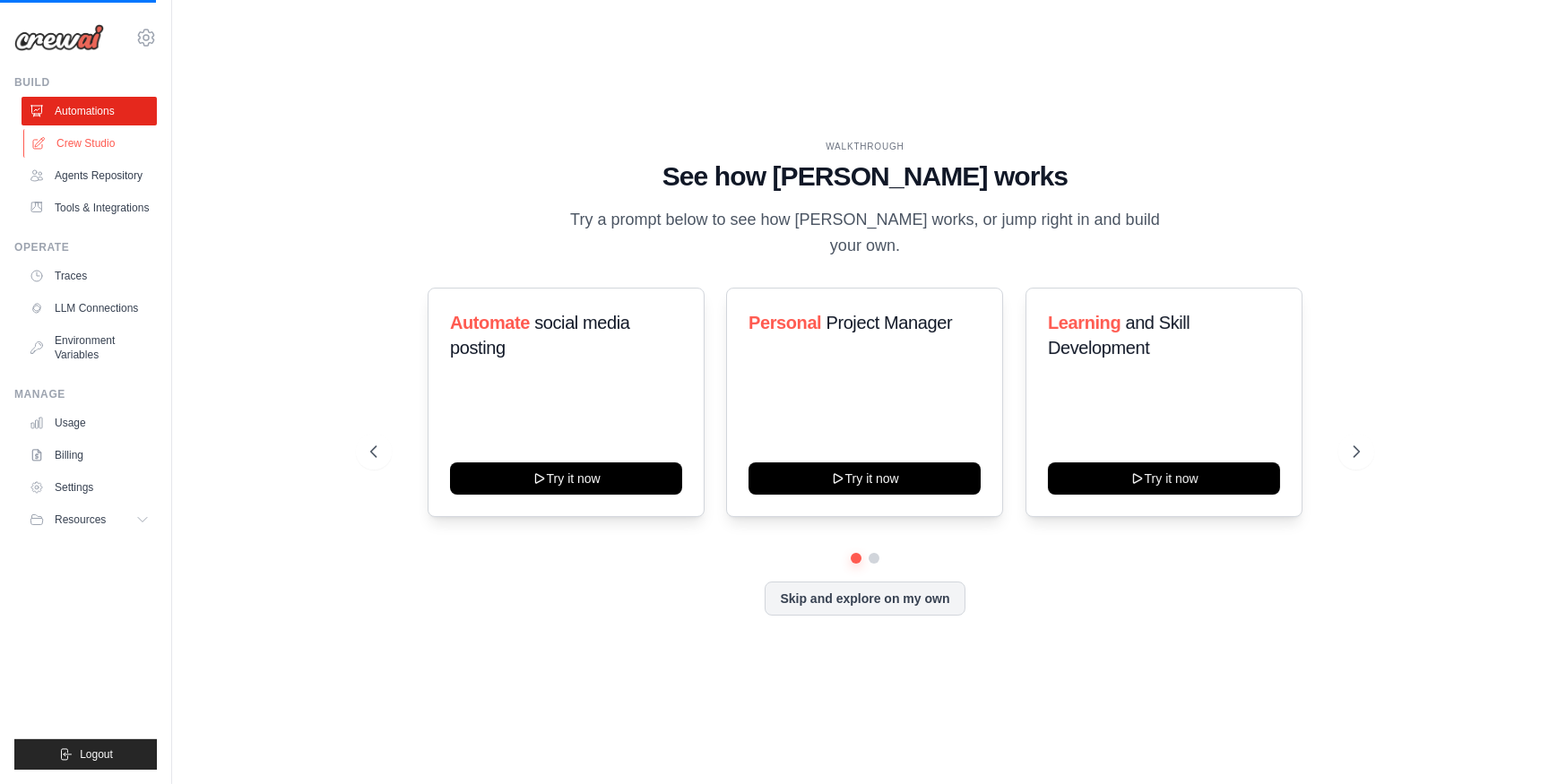
click at [107, 141] on link "Crew Studio" at bounding box center [91, 144] width 135 height 29
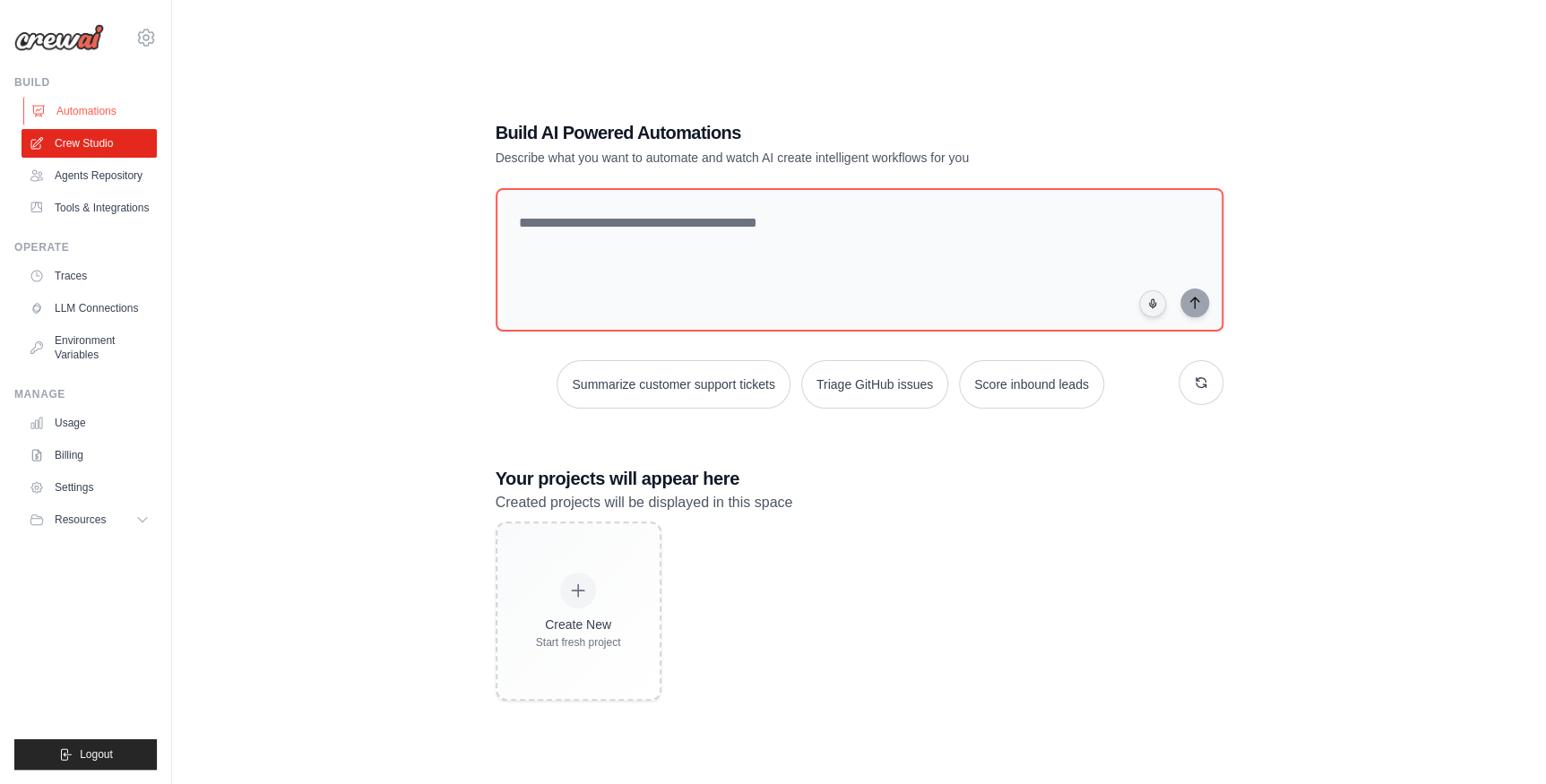
click at [96, 108] on link "Automations" at bounding box center [91, 111] width 135 height 29
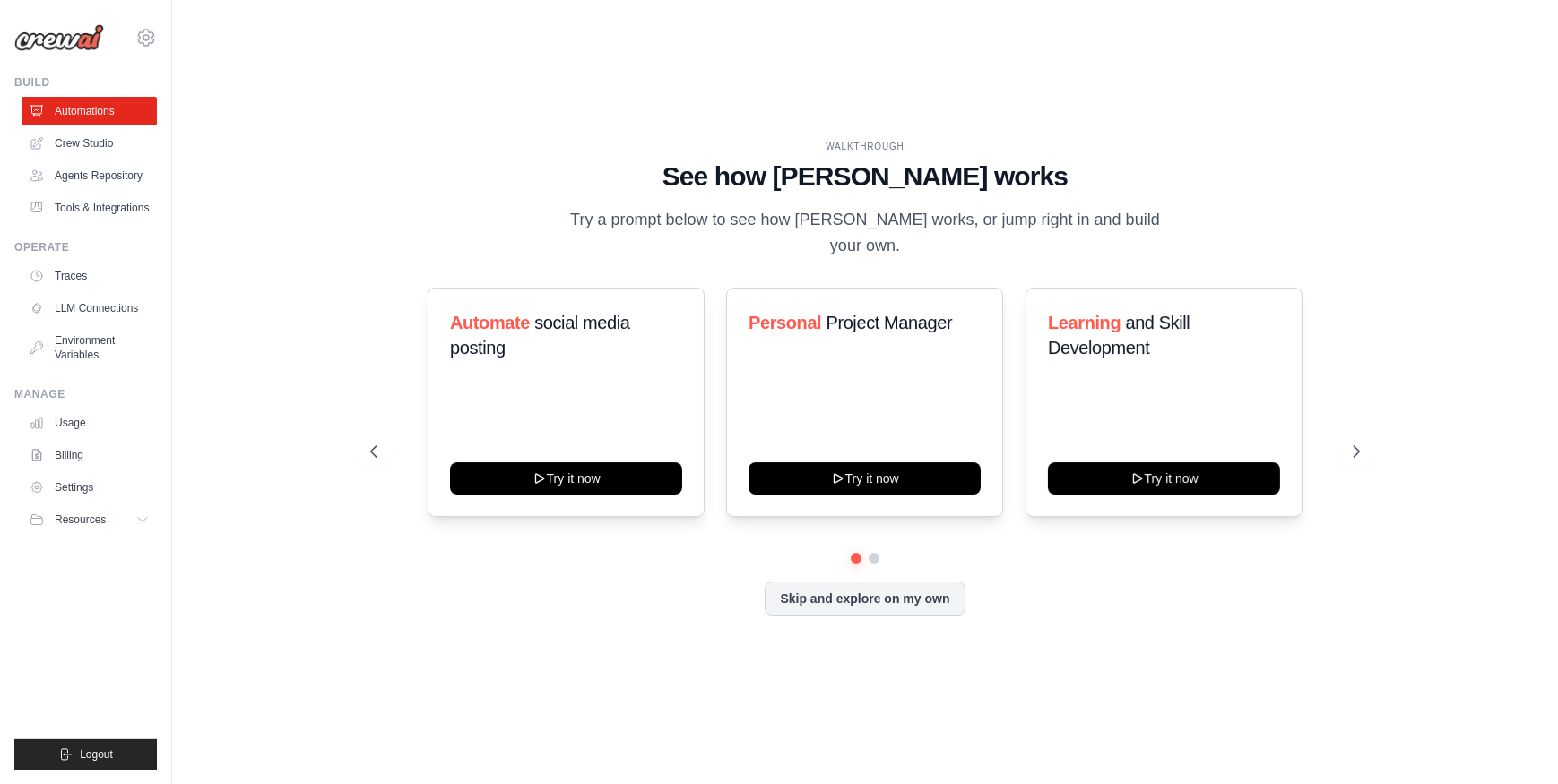
click at [69, 38] on img at bounding box center [59, 38] width 90 height 27
drag, startPoint x: 734, startPoint y: 188, endPoint x: 1038, endPoint y: 203, distance: 304.4
click at [1038, 193] on h1 "See how CrewAI works" at bounding box center [865, 176] width 990 height 32
click at [774, 246] on div "WALKTHROUGH See how CrewAI works Try a prompt below to see how CrewAI works, or…" at bounding box center [864, 392] width 1032 height 505
click at [890, 596] on button "Skip and explore on my own" at bounding box center [863, 596] width 200 height 34
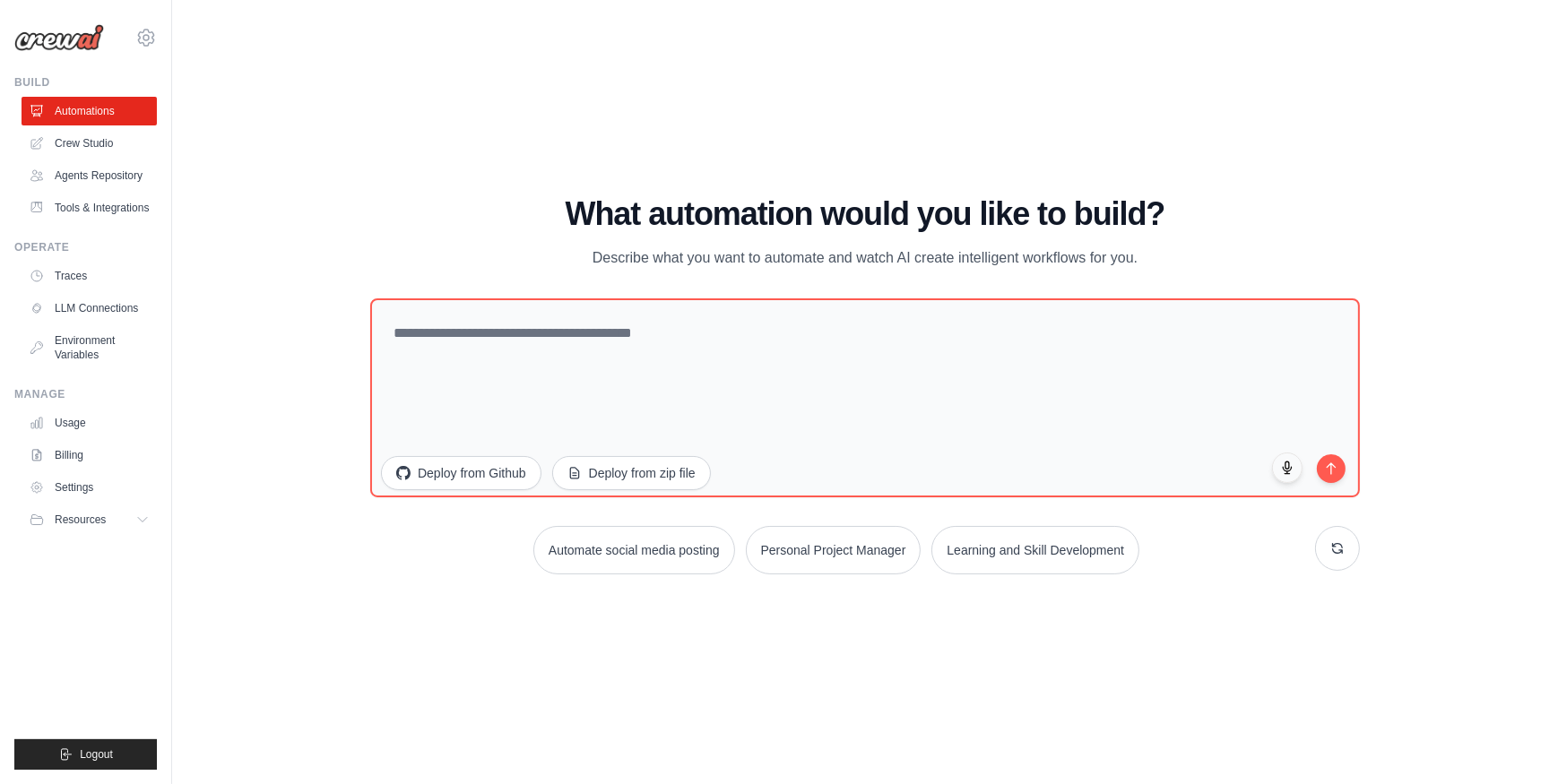
click at [68, 29] on img at bounding box center [59, 38] width 90 height 27
click at [67, 36] on img at bounding box center [59, 38] width 90 height 27
click at [68, 36] on img at bounding box center [59, 38] width 90 height 27
click at [68, 43] on img at bounding box center [59, 38] width 90 height 27
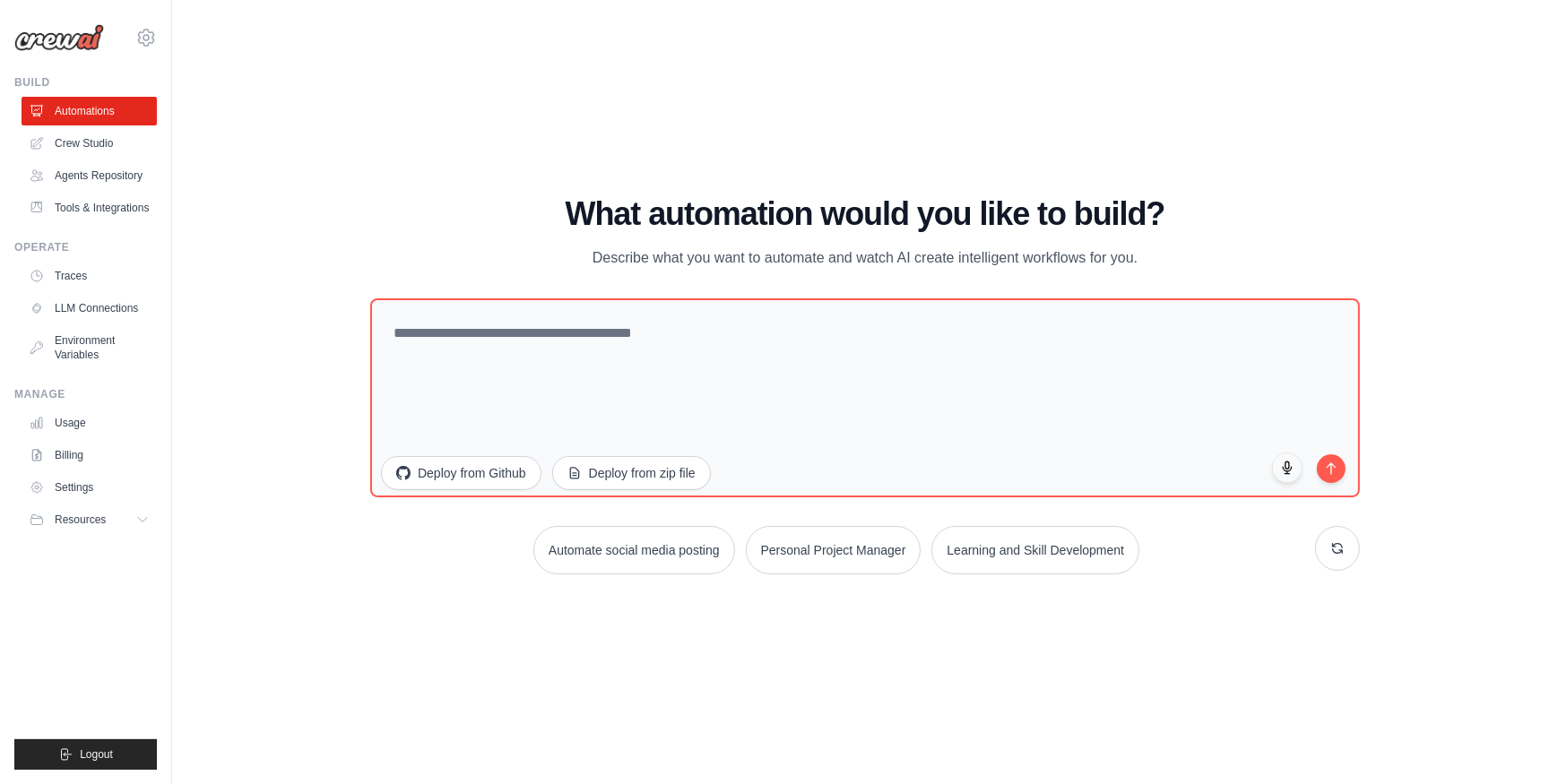
click at [68, 43] on img at bounding box center [59, 38] width 90 height 27
click at [67, 120] on link "Automations" at bounding box center [91, 111] width 135 height 29
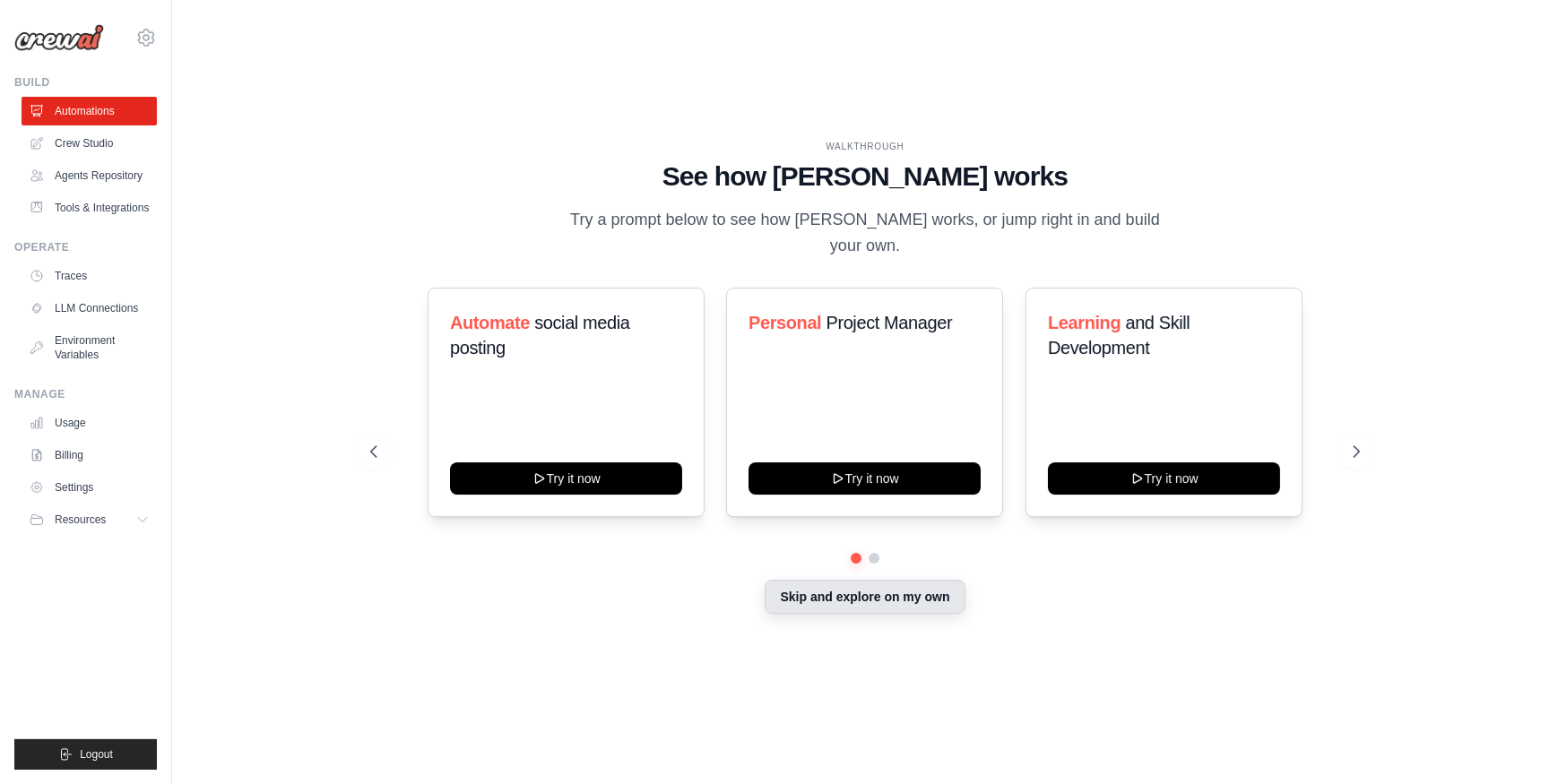
click at [833, 586] on button "Skip and explore on my own" at bounding box center [863, 596] width 200 height 34
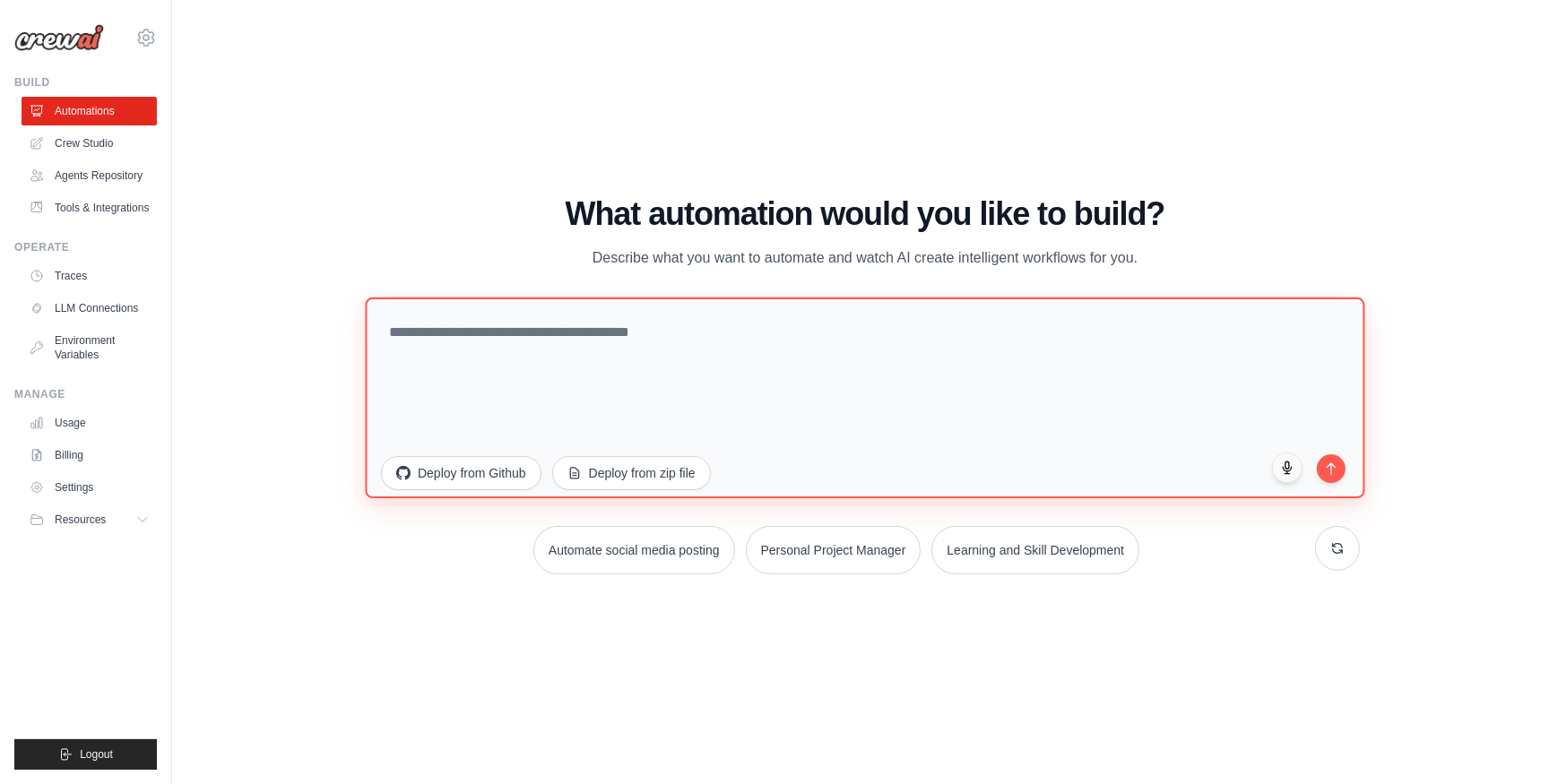
click at [448, 347] on textarea at bounding box center [864, 397] width 999 height 201
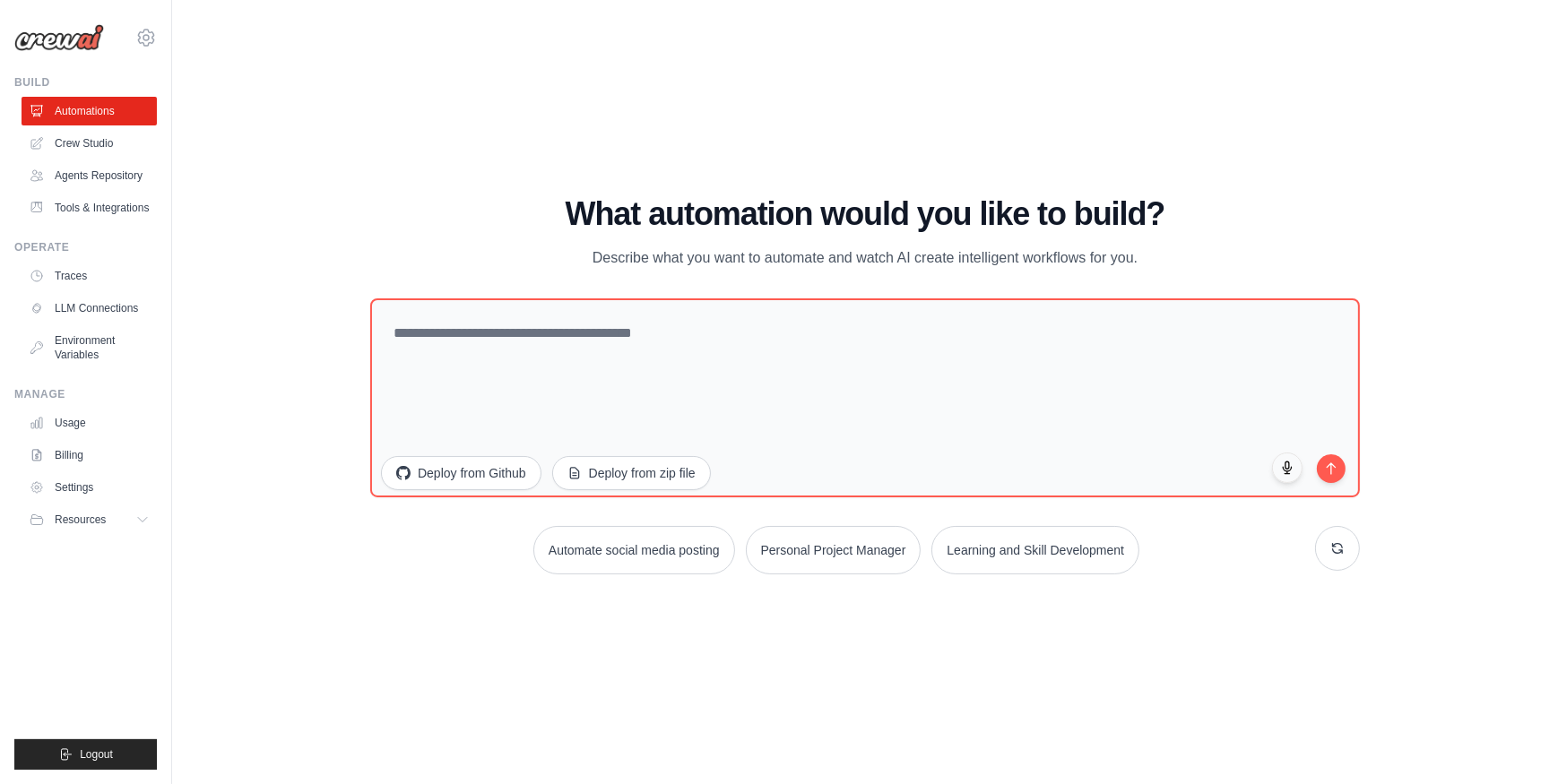
click at [410, 251] on div "What automation would you like to build? Describe what you want to automate and…" at bounding box center [865, 232] width 990 height 73
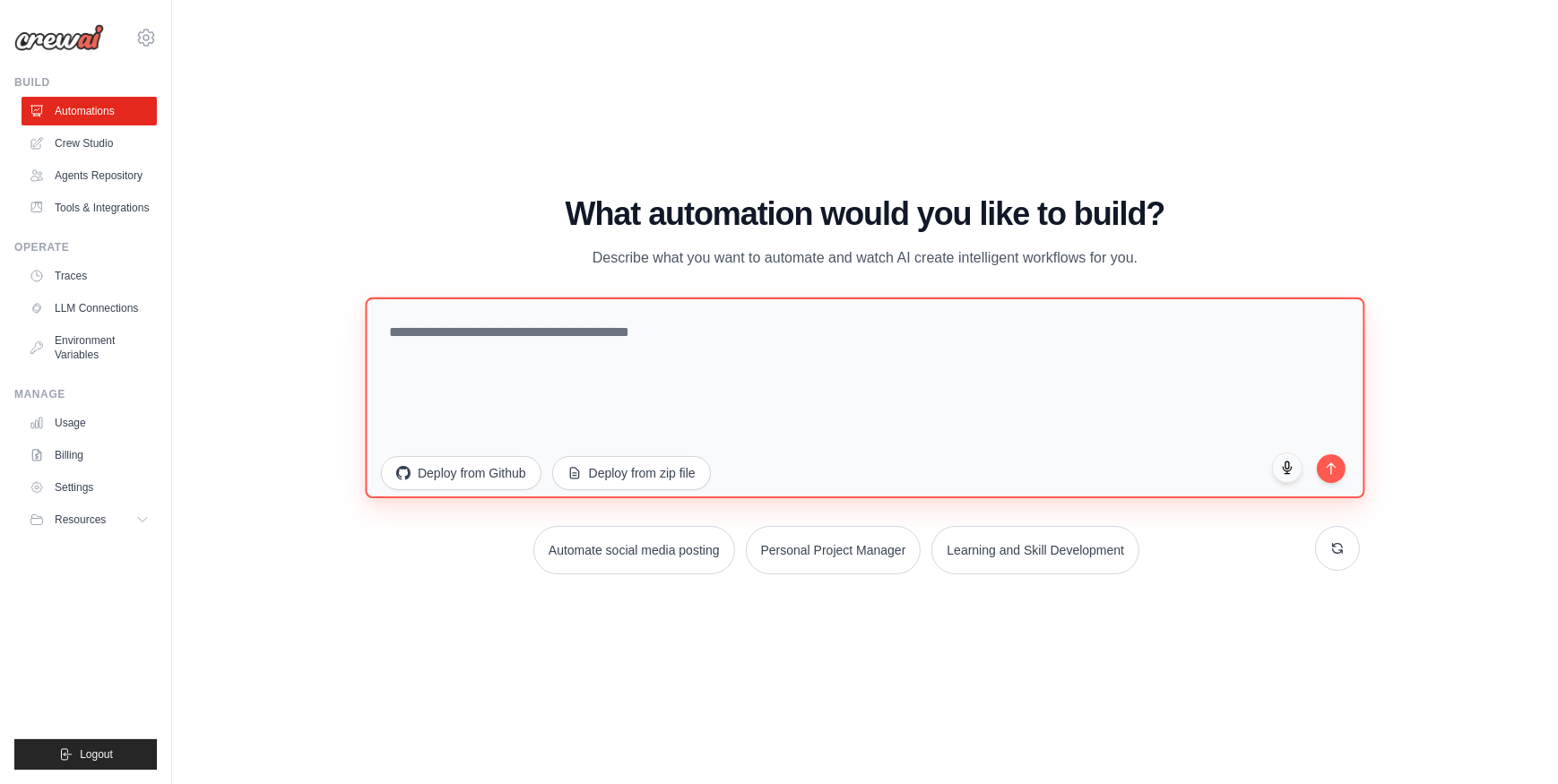
click at [468, 332] on textarea at bounding box center [864, 397] width 999 height 201
click at [545, 354] on textarea at bounding box center [864, 397] width 999 height 201
type textarea "**********"
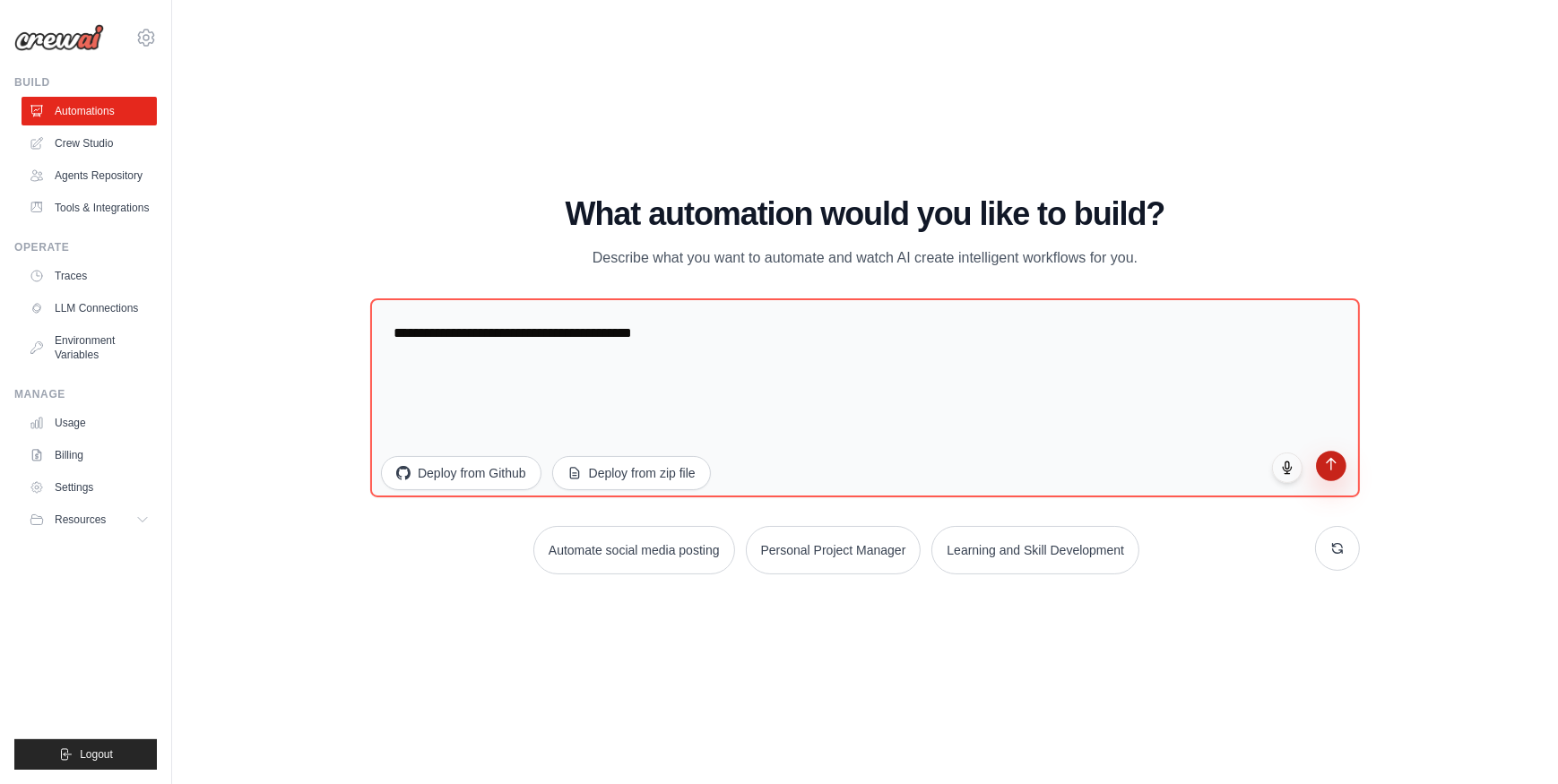
click at [1343, 451] on button "submit" at bounding box center [1331, 466] width 31 height 31
click at [260, 205] on div "WALKTHROUGH See how CrewAI works Try a prompt below to see how CrewAI works, or…" at bounding box center [864, 392] width 1328 height 748
click at [1390, 245] on div "WALKTHROUGH See how CrewAI works Try a prompt below to see how CrewAI works, or…" at bounding box center [864, 392] width 1328 height 748
click at [144, 35] on icon at bounding box center [146, 38] width 21 height 21
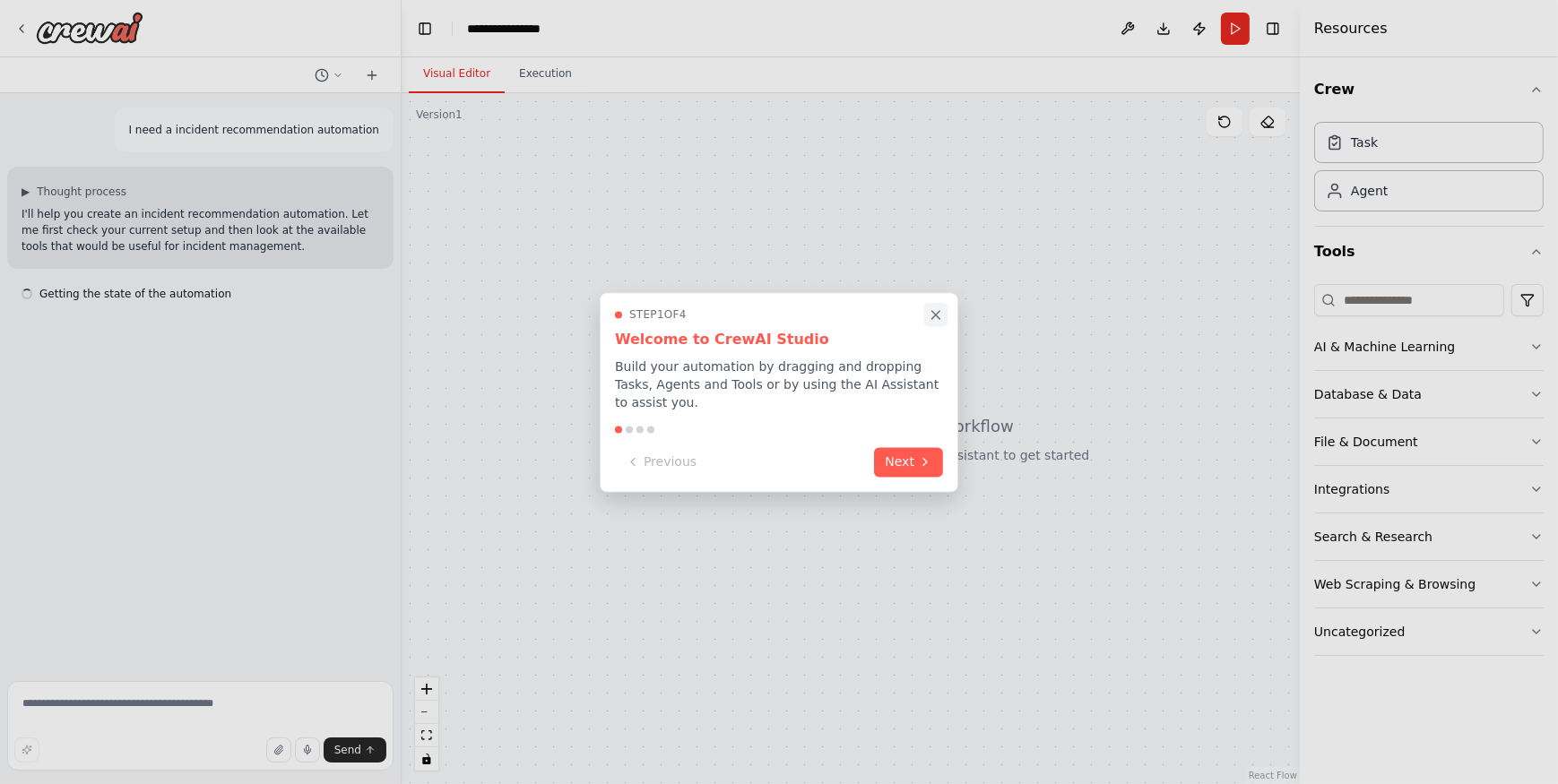
click at [942, 322] on icon "Close walkthrough" at bounding box center [936, 314] width 16 height 16
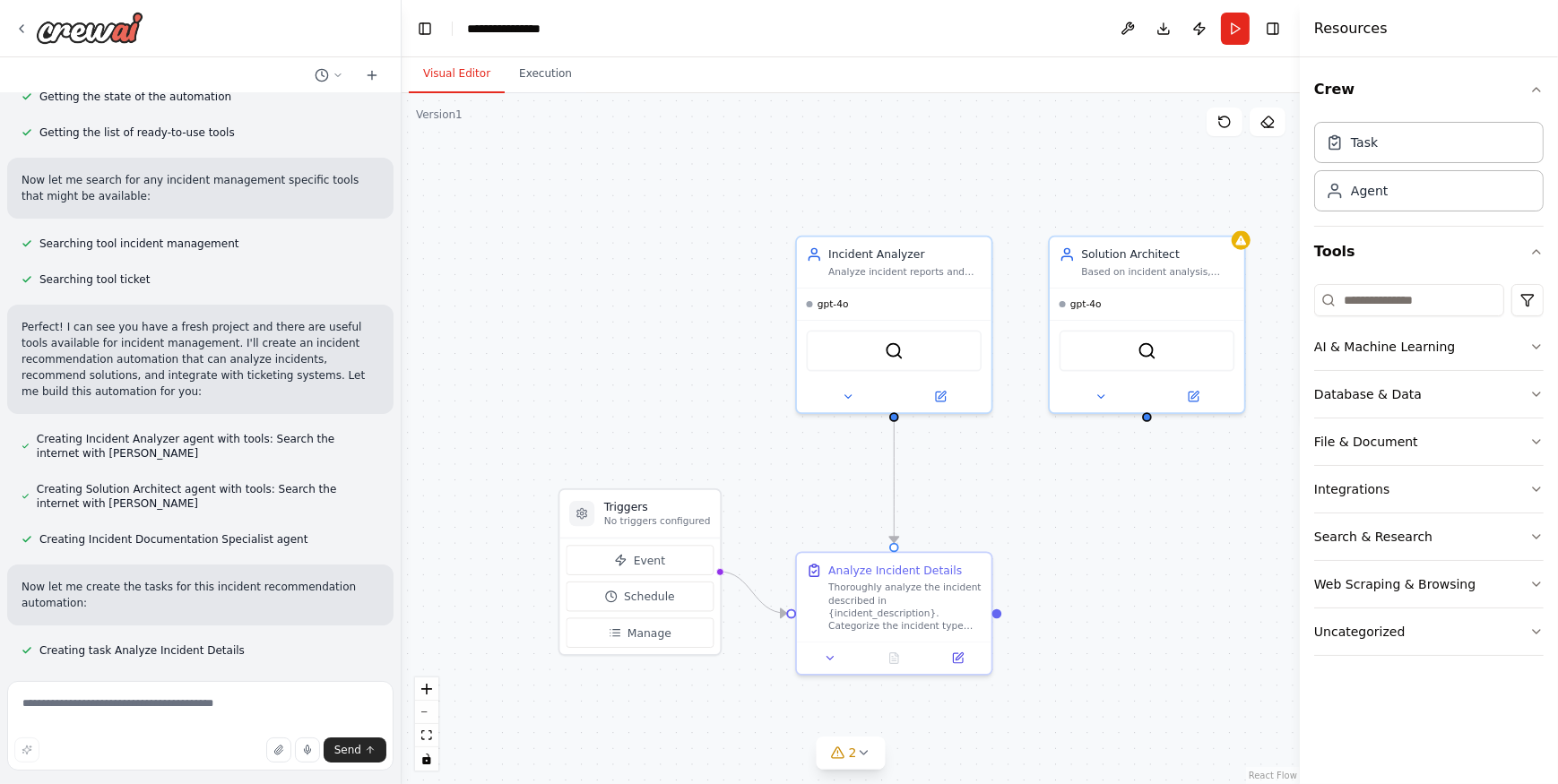
scroll to position [233, 0]
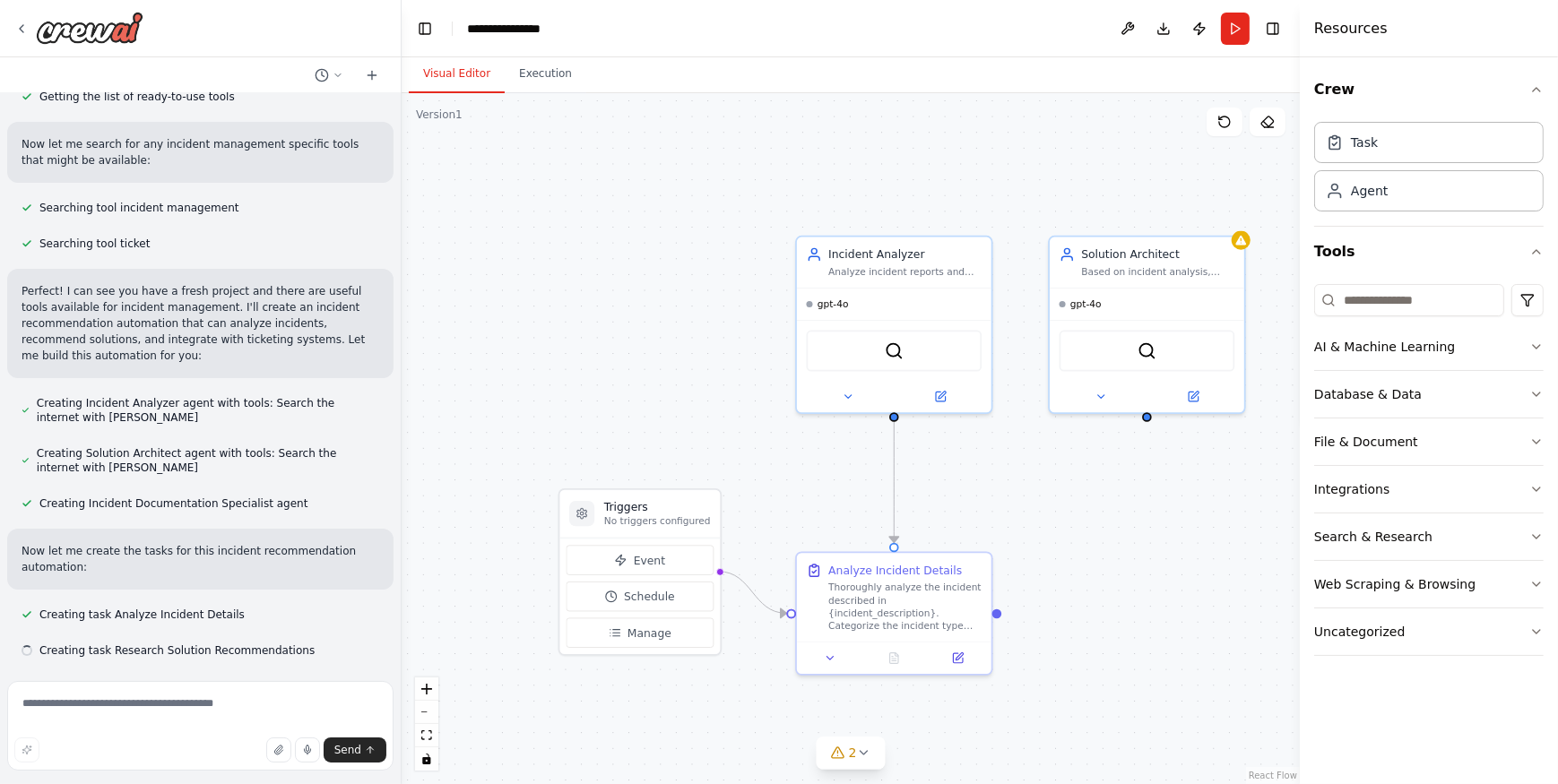
click at [1153, 581] on div ".deletable-edge-delete-btn { width: 20px; height: 20px; border: 0px solid #ffff…" at bounding box center [850, 439] width 898 height 690
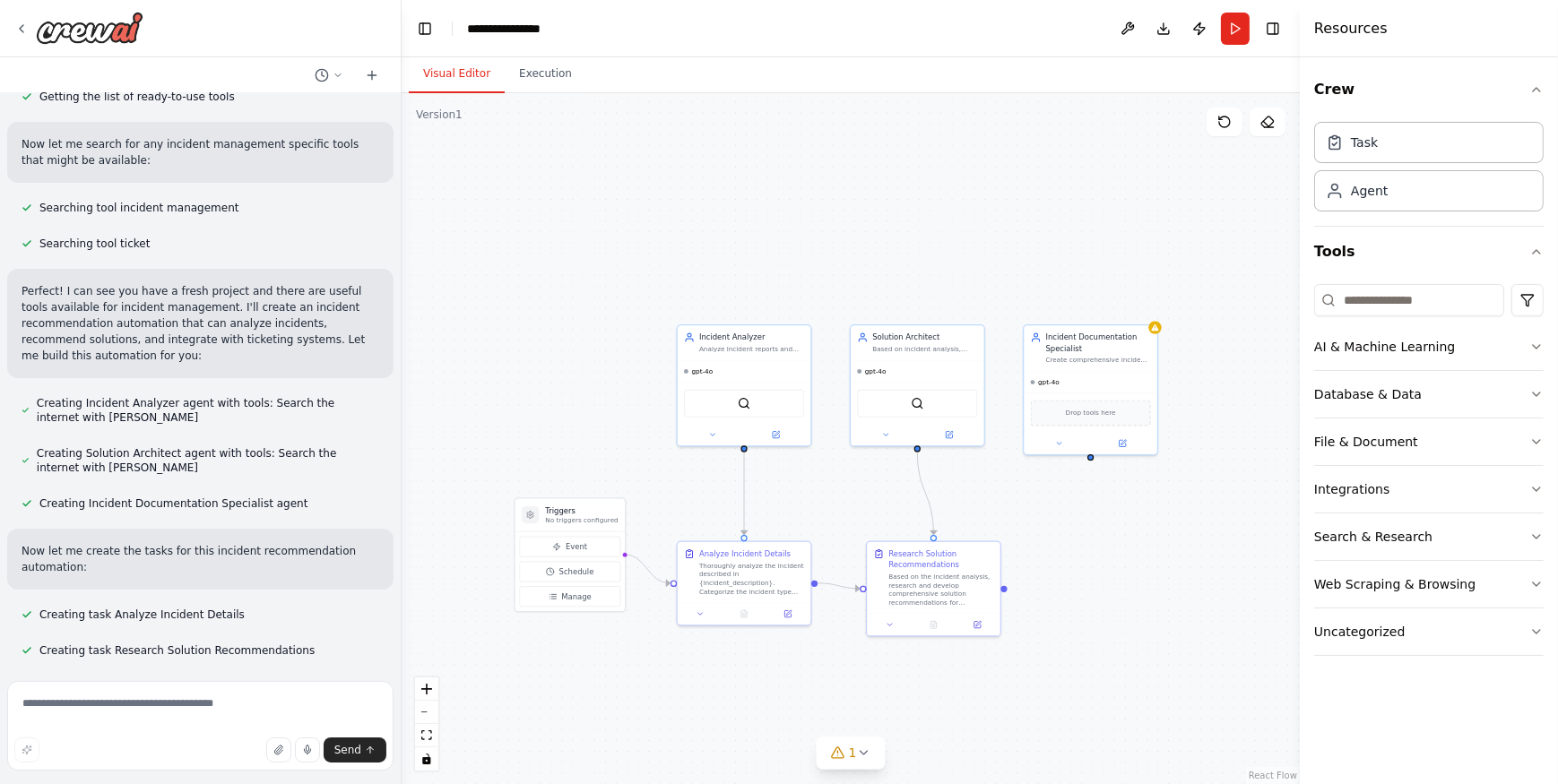
drag, startPoint x: 1066, startPoint y: 512, endPoint x: 867, endPoint y: 511, distance: 199.0
click at [867, 511] on div ".deletable-edge-delete-btn { width: 20px; height: 20px; border: 0px solid #ffff…" at bounding box center [850, 439] width 898 height 690
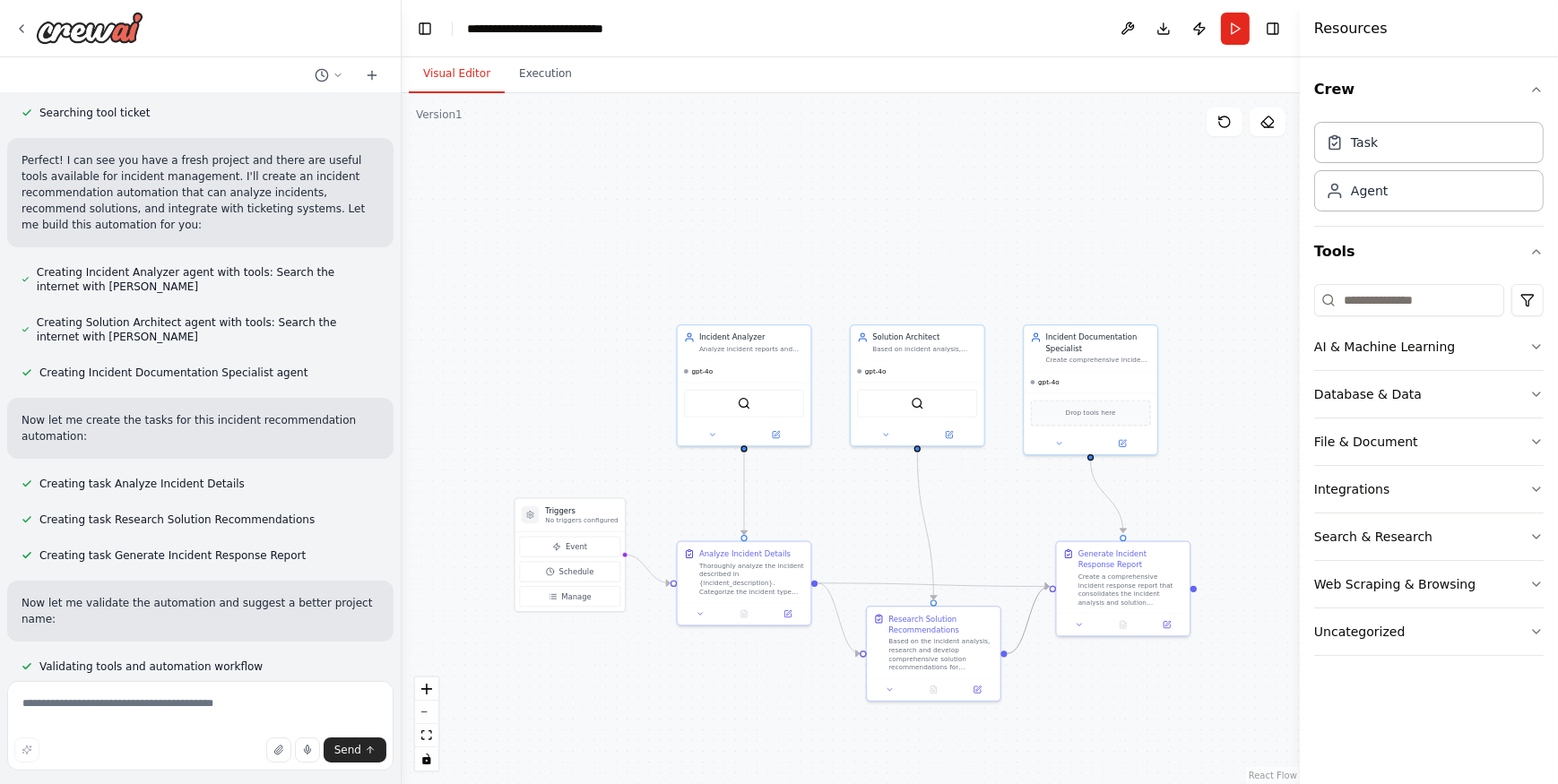
scroll to position [399, 0]
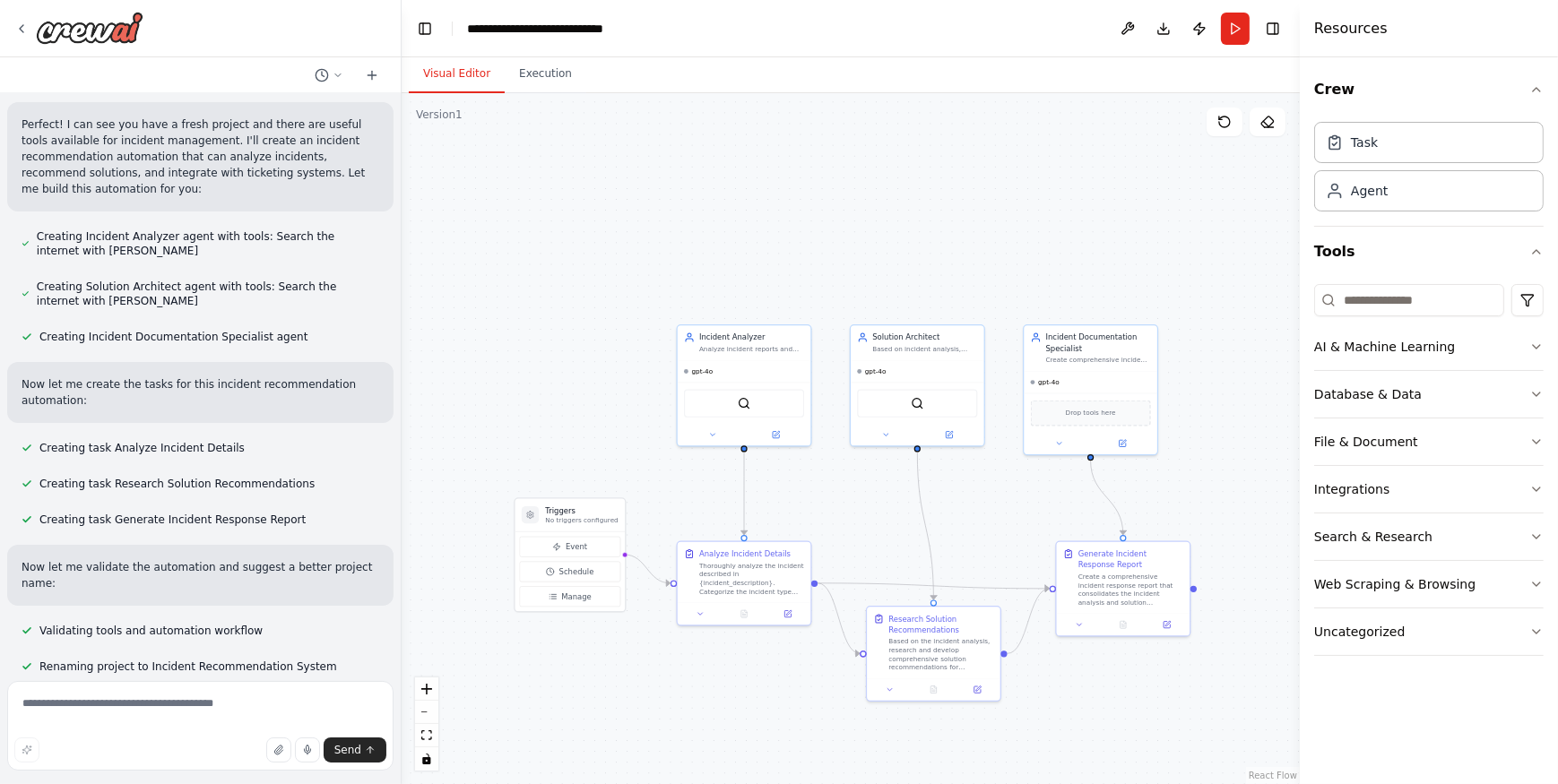
click at [513, 410] on div ".deletable-edge-delete-btn { width: 20px; height: 20px; border: 0px solid #ffff…" at bounding box center [850, 439] width 898 height 690
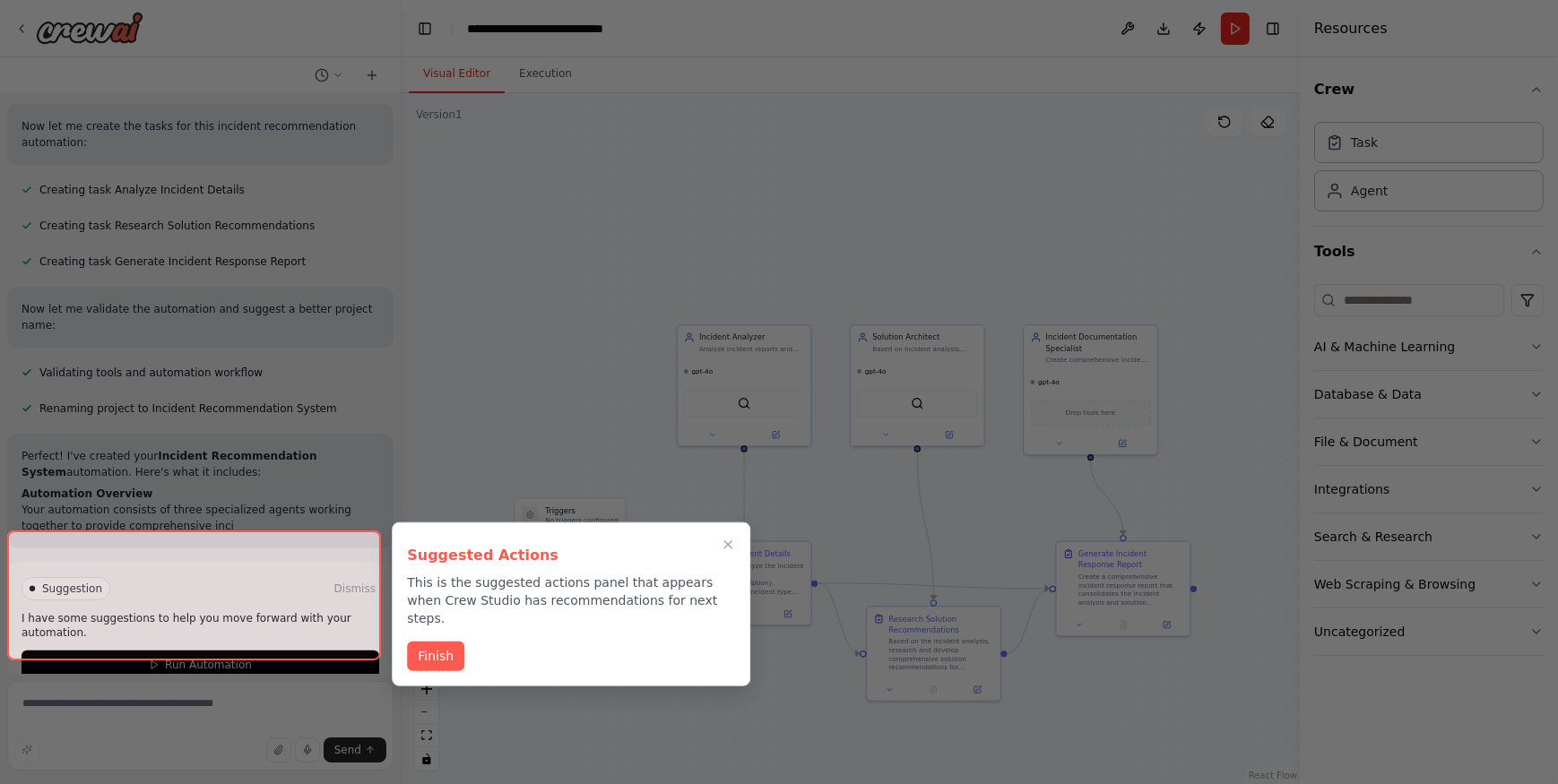
scroll to position [673, 0]
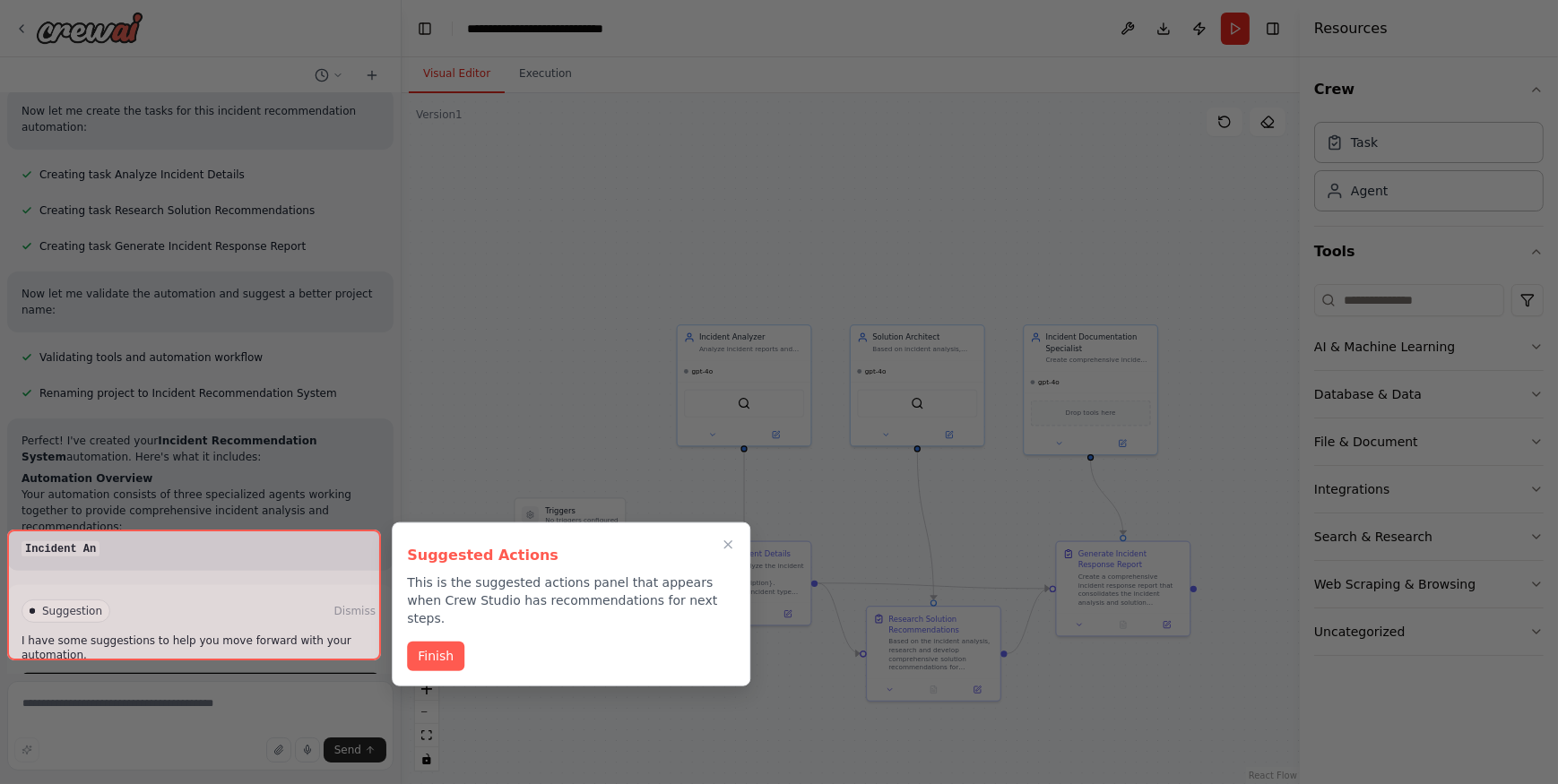
click at [286, 618] on div at bounding box center [193, 595] width 373 height 131
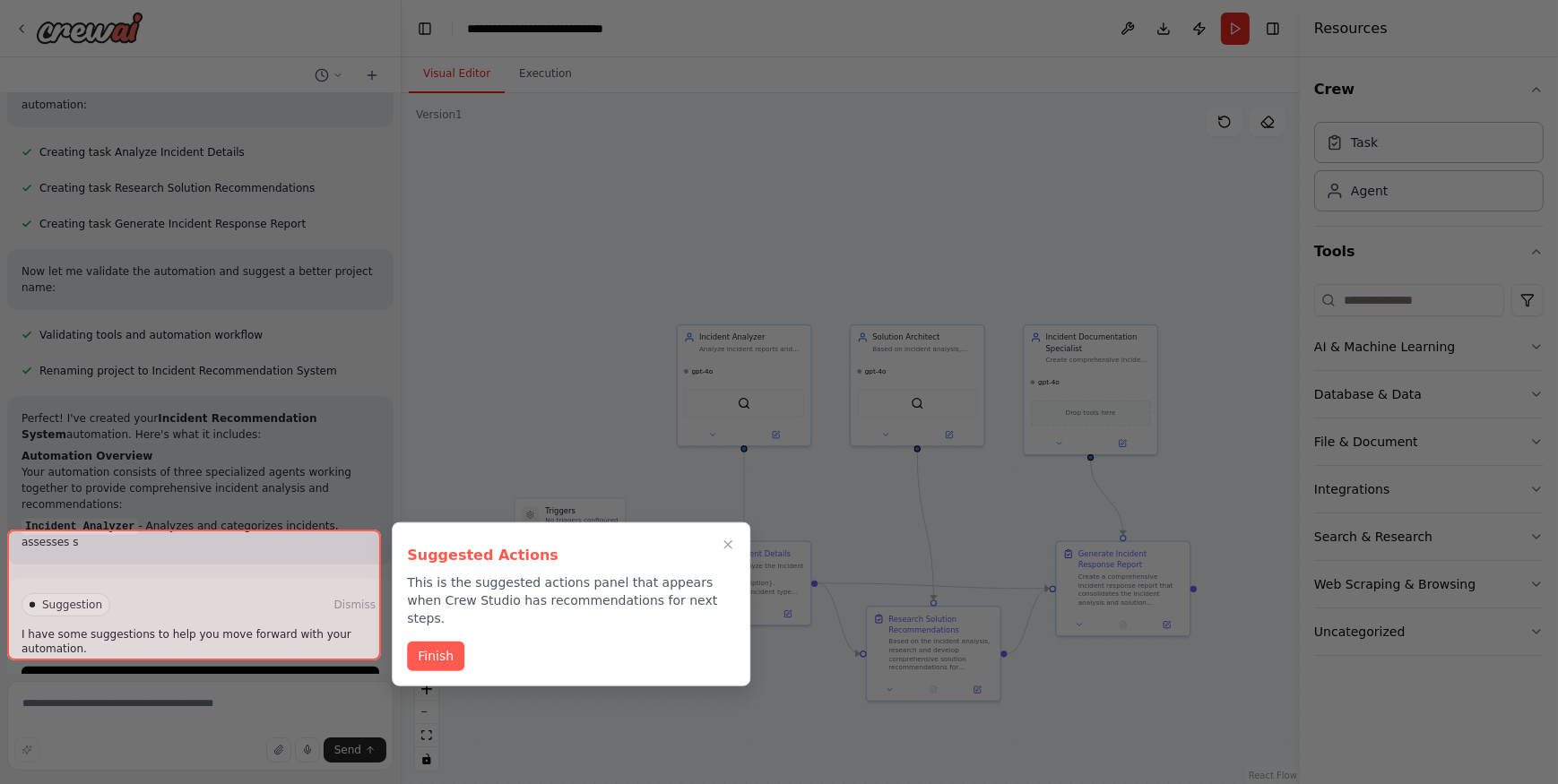
click at [289, 630] on div at bounding box center [193, 595] width 373 height 131
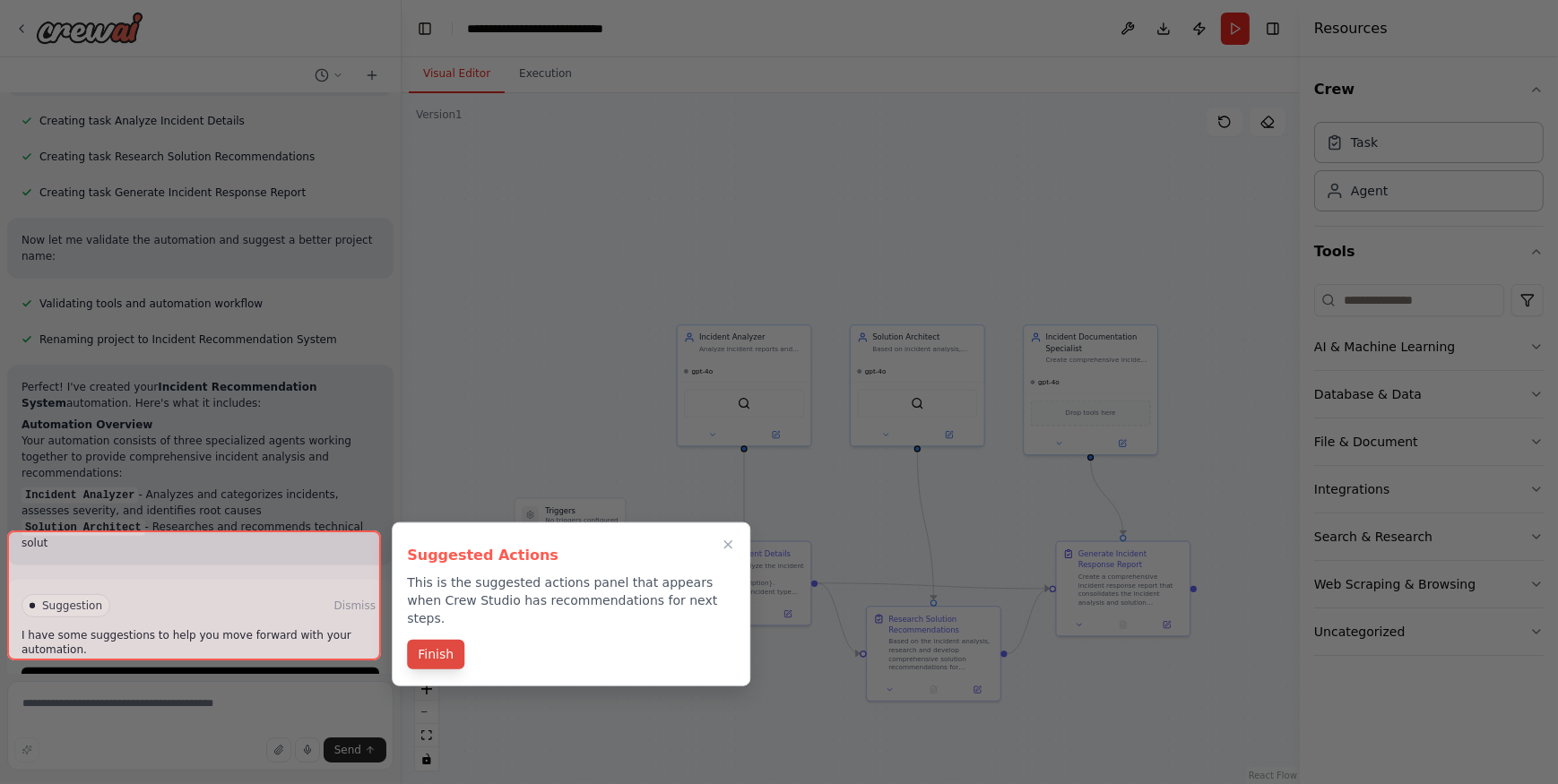
click at [453, 639] on button "Finish" at bounding box center [435, 654] width 57 height 30
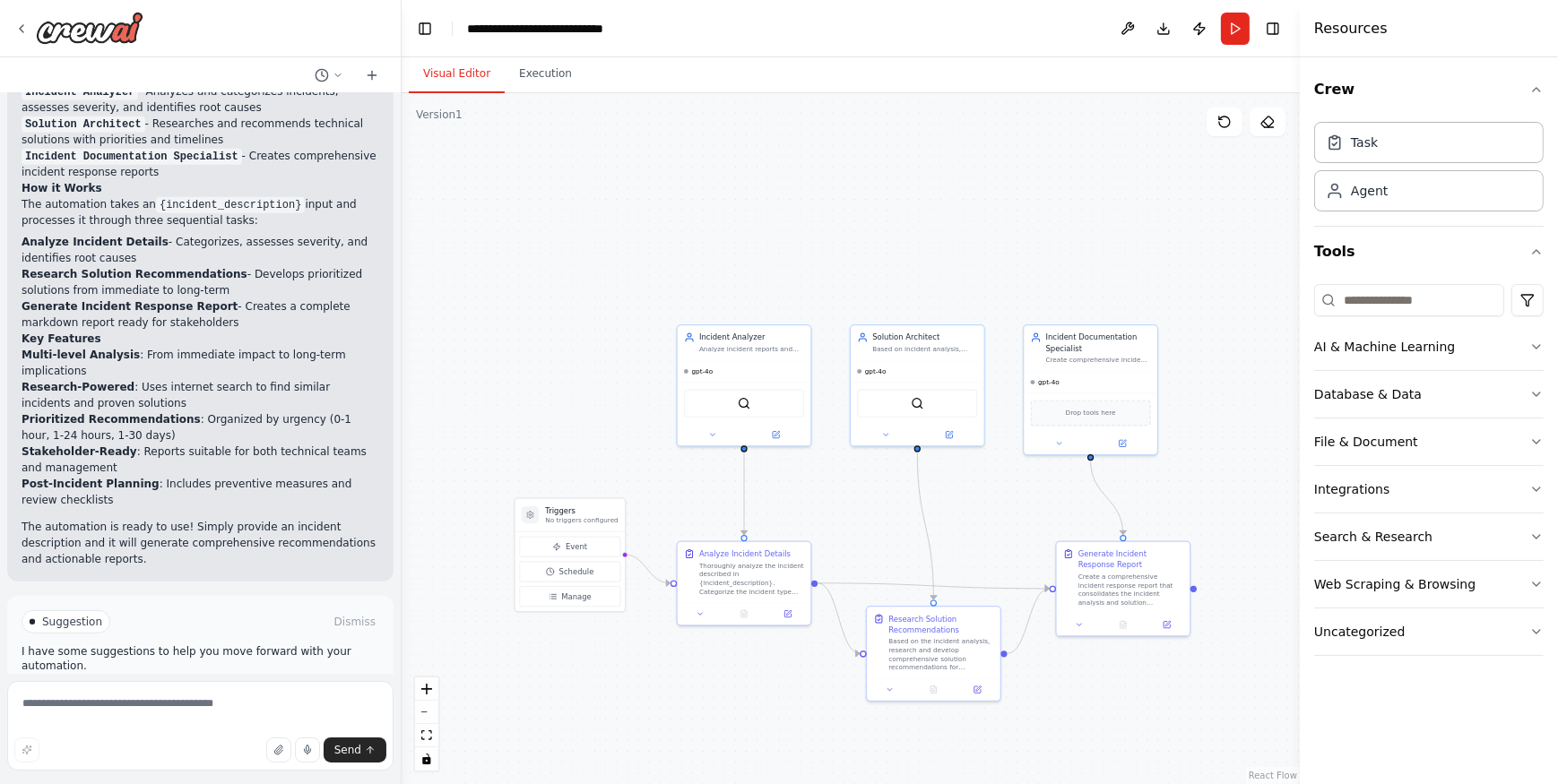
scroll to position [1147, 0]
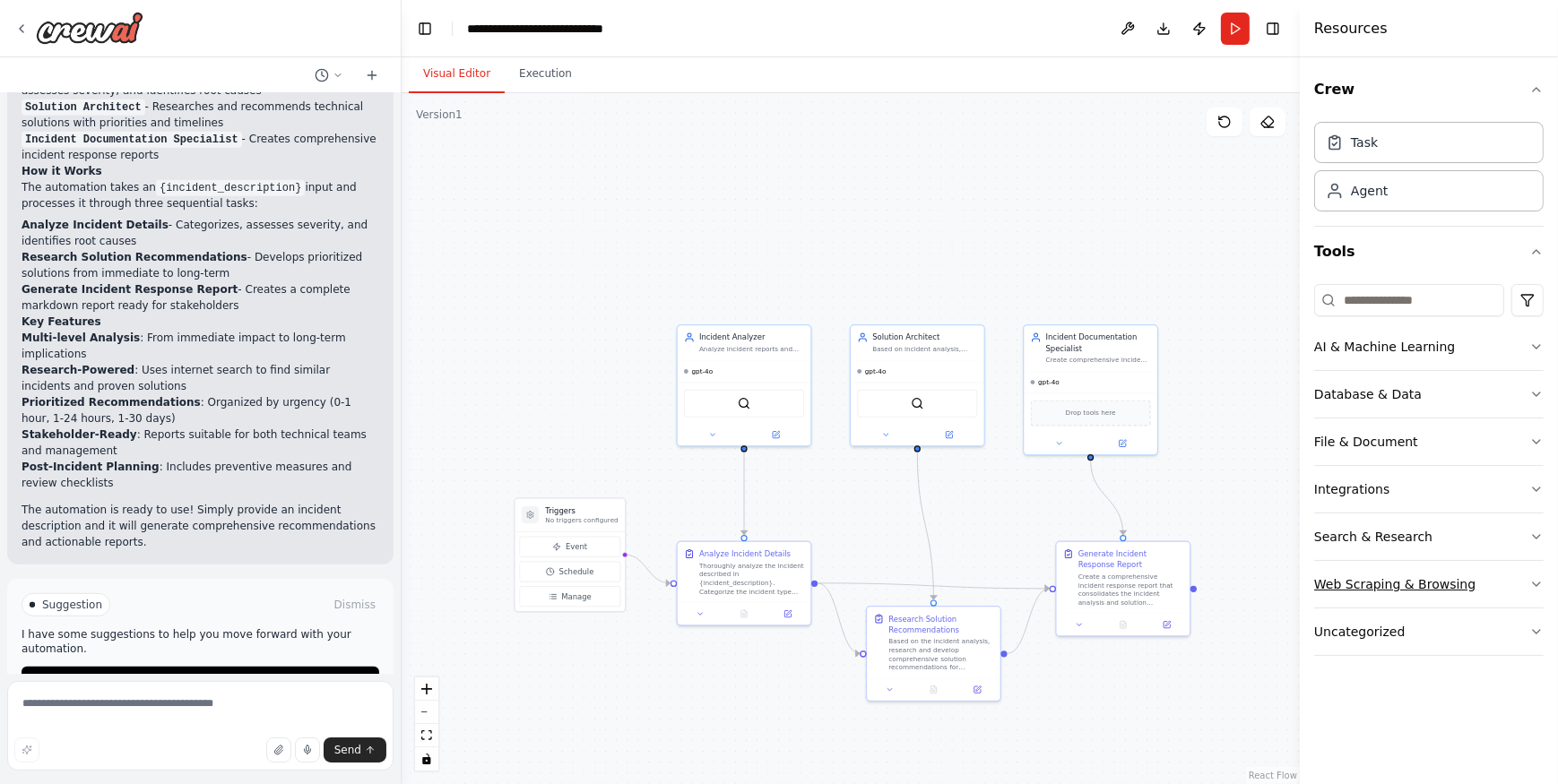
click at [1462, 578] on button "Web Scraping & Browsing" at bounding box center [1429, 584] width 230 height 46
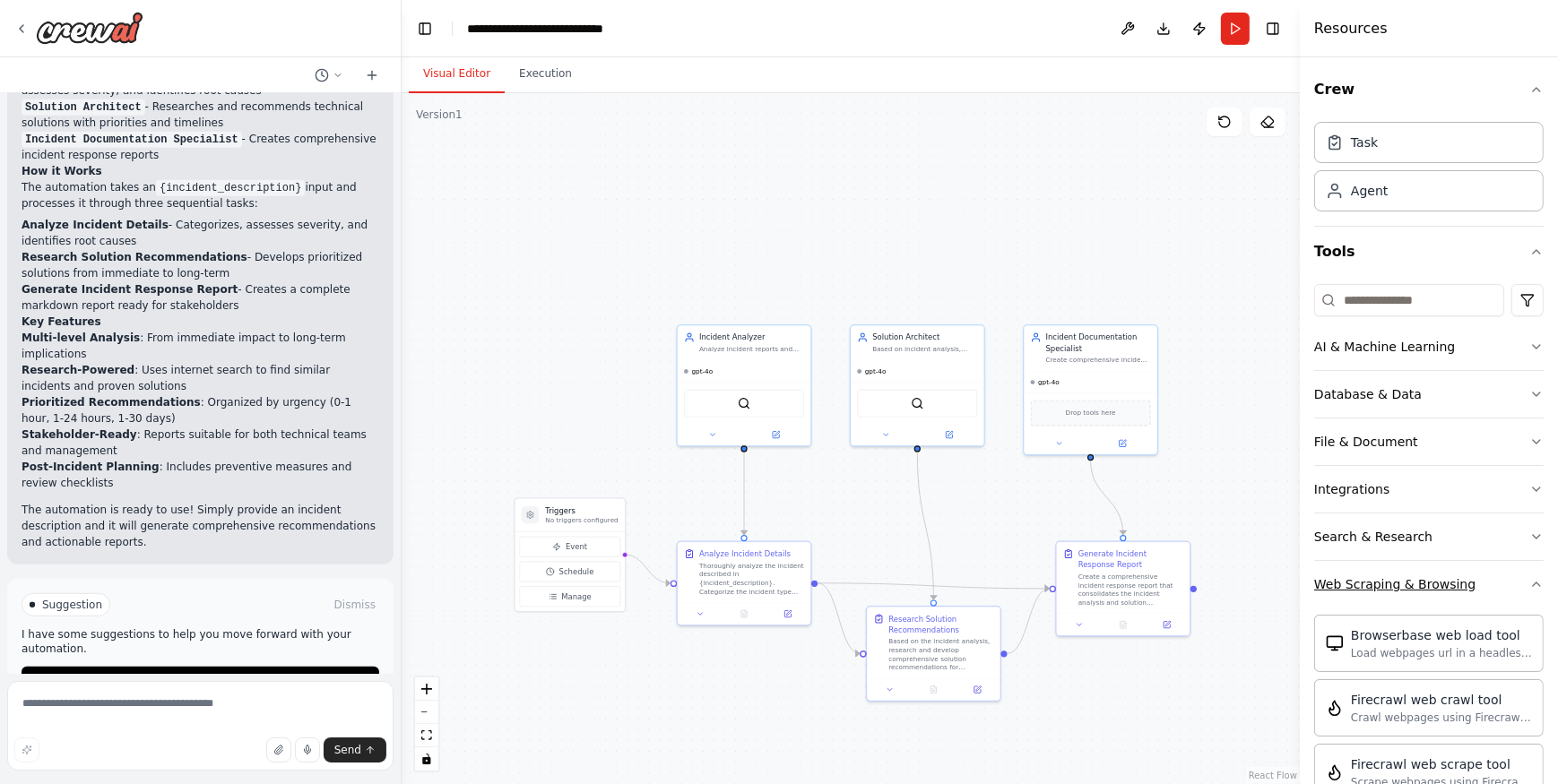
click at [1462, 578] on button "Web Scraping & Browsing" at bounding box center [1429, 584] width 230 height 46
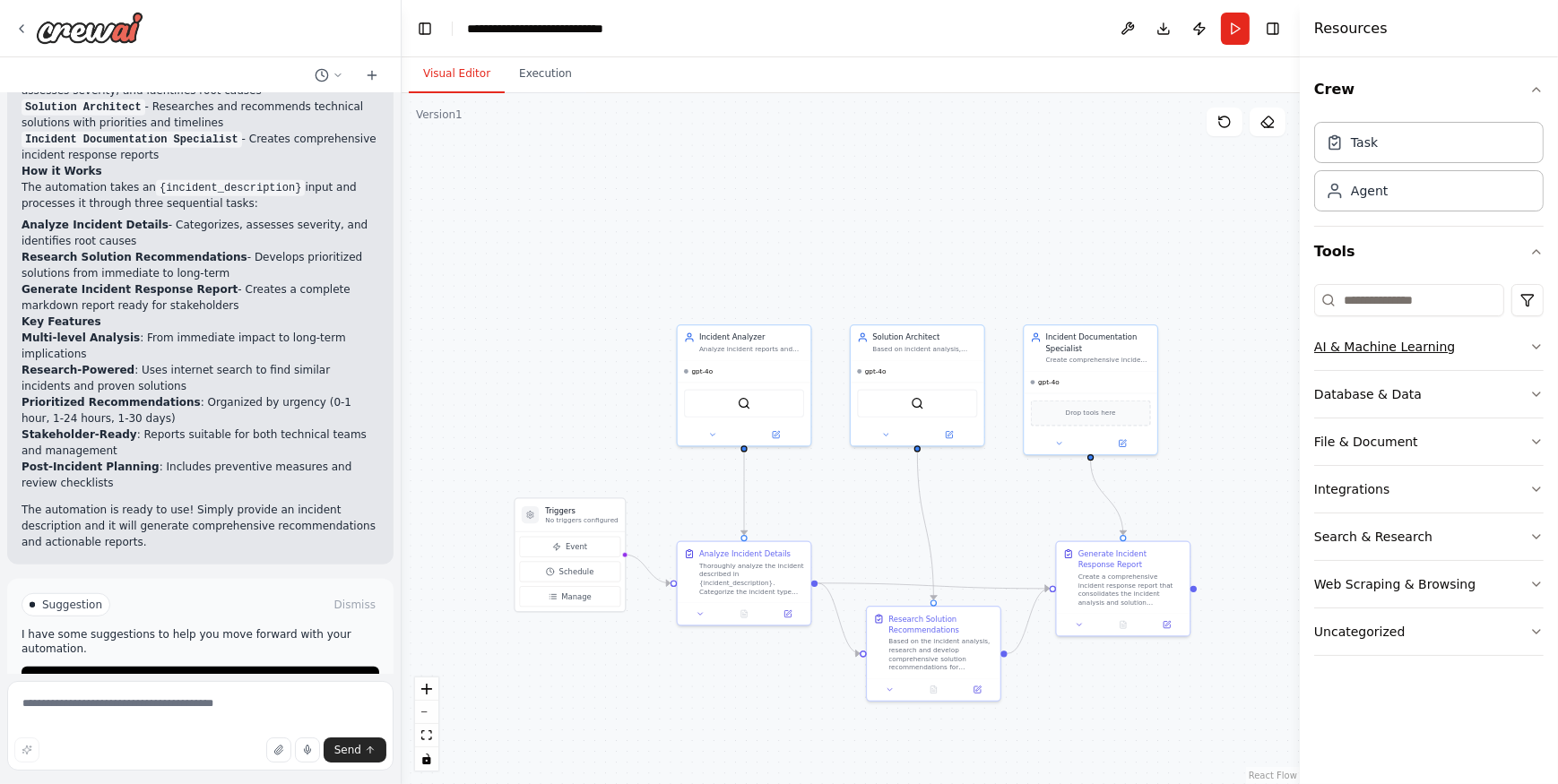
click at [1408, 342] on div "AI & Machine Learning" at bounding box center [1384, 346] width 141 height 18
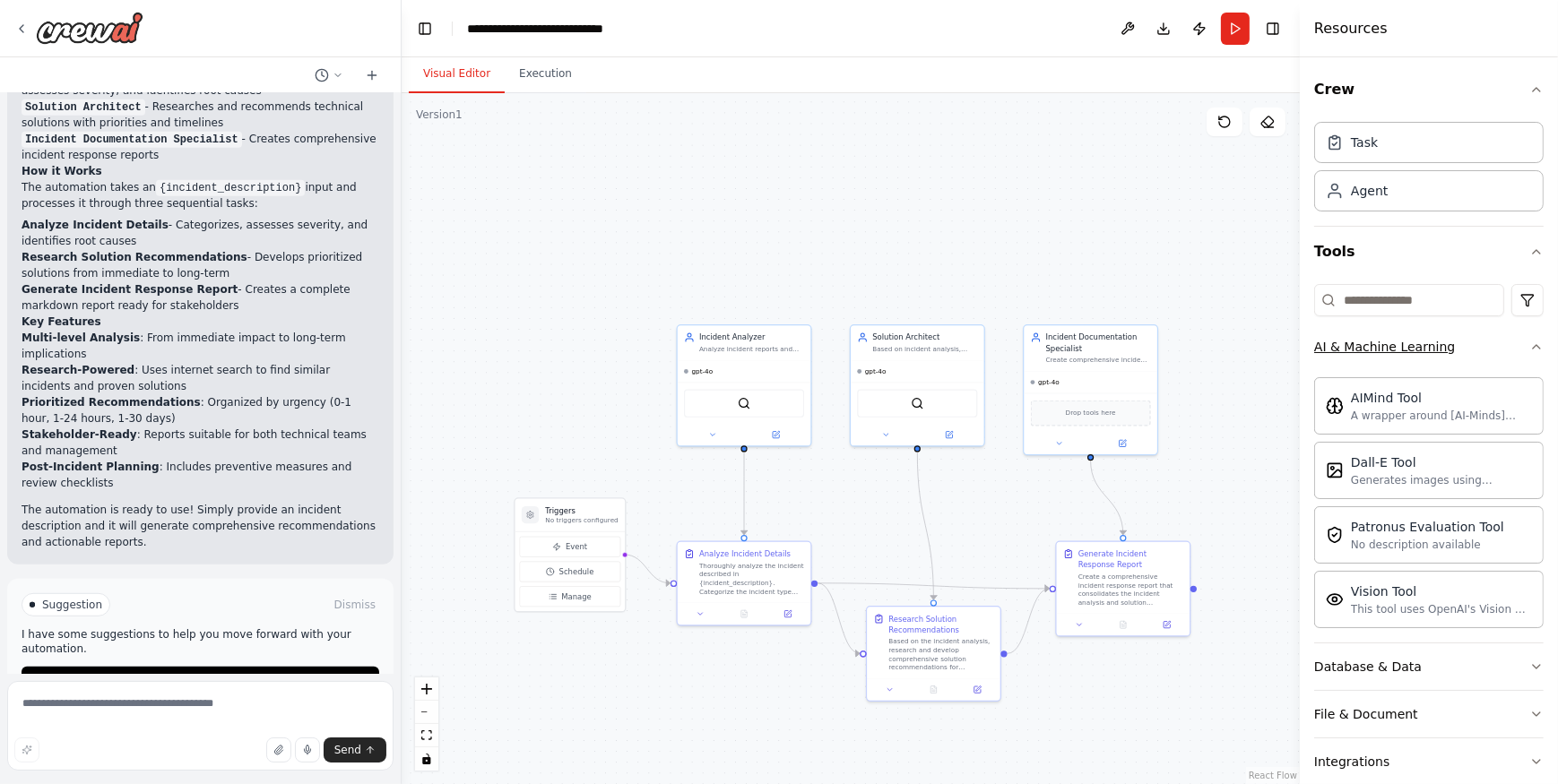
click at [1408, 342] on div "AI & Machine Learning" at bounding box center [1384, 346] width 141 height 18
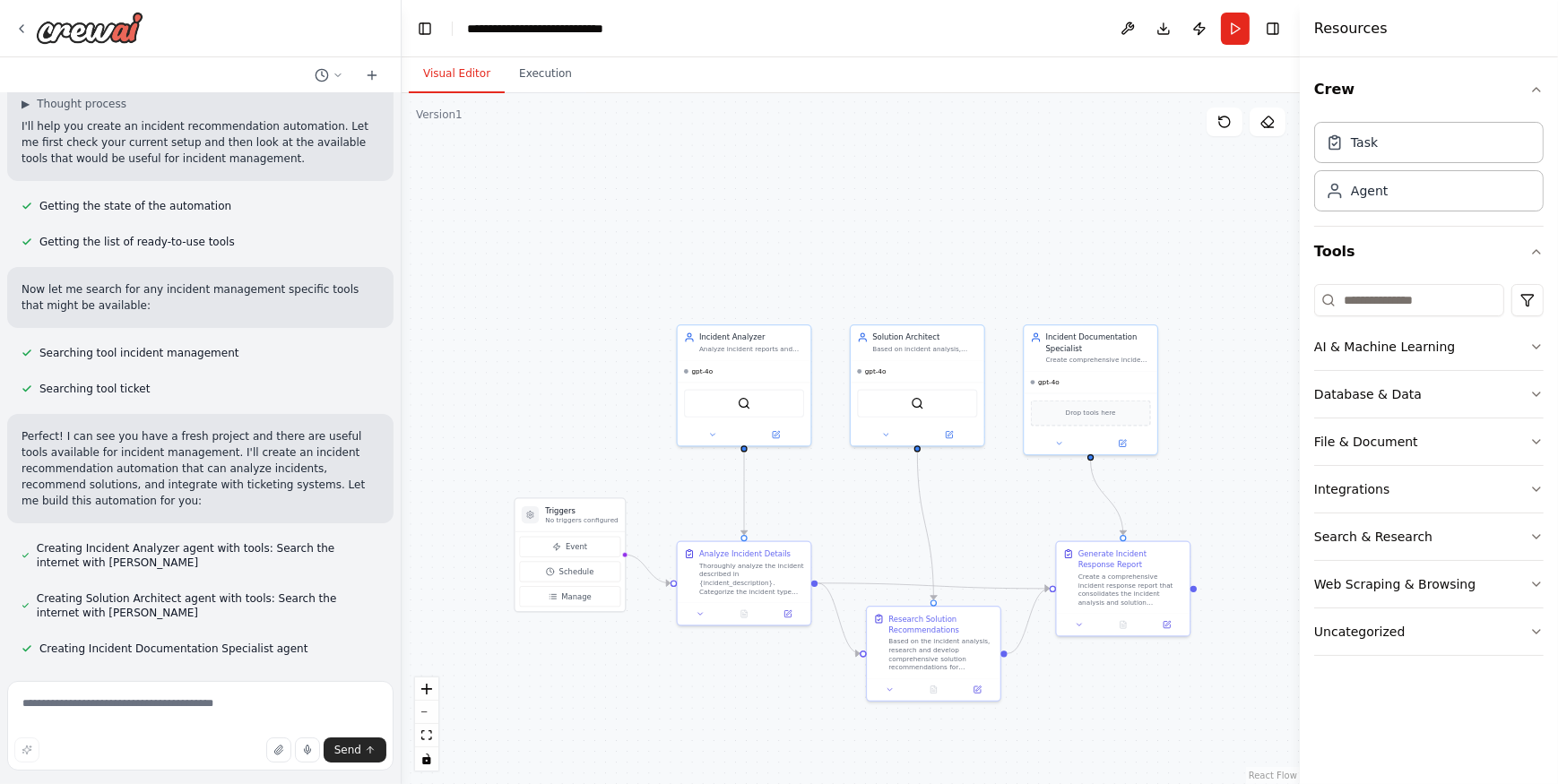
scroll to position [0, 0]
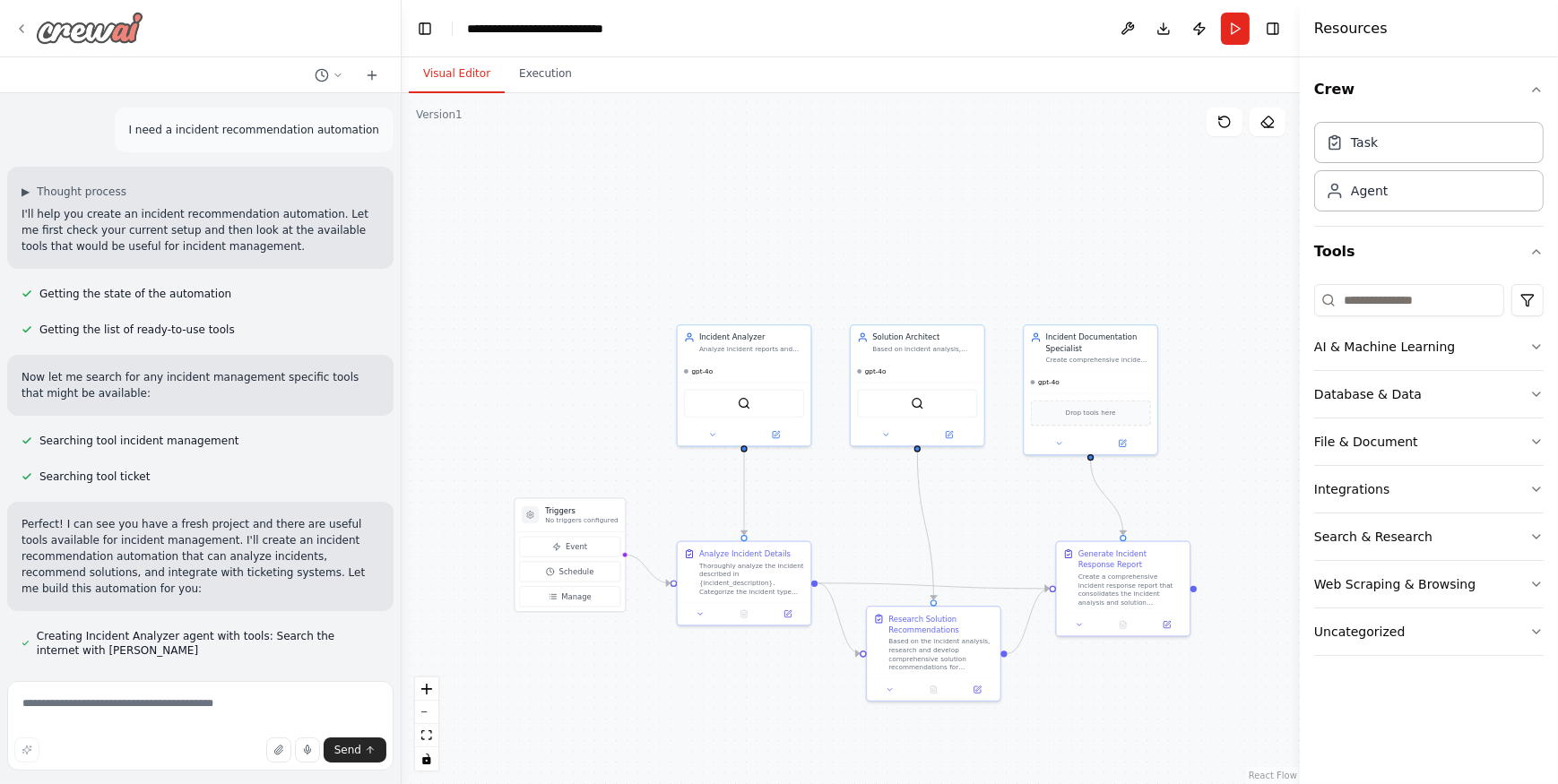
click at [56, 32] on img at bounding box center [89, 27] width 107 height 32
